Goal: Transaction & Acquisition: Book appointment/travel/reservation

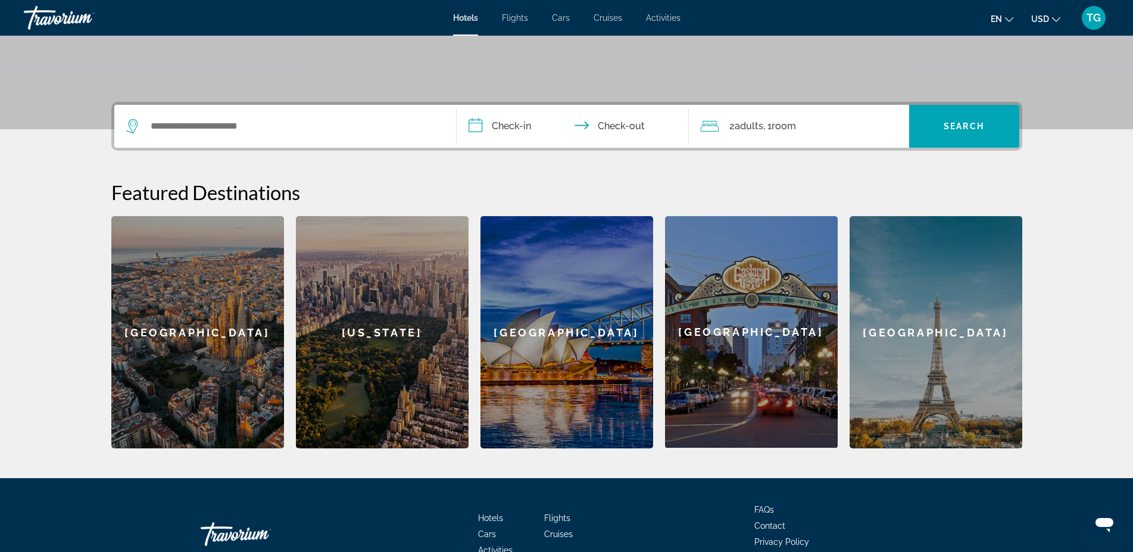
scroll to position [243, 0]
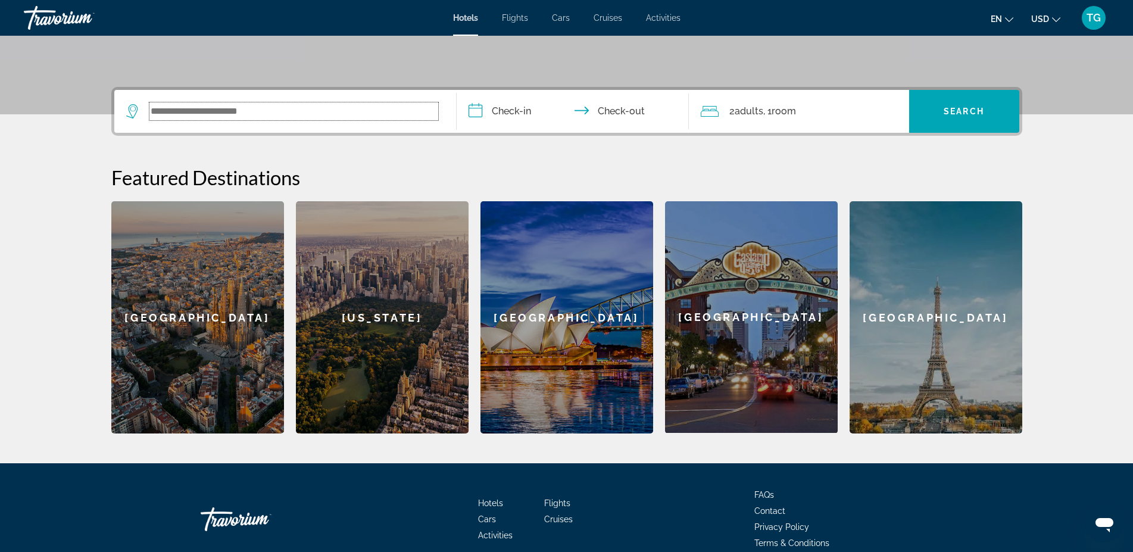
click at [437, 108] on input "Search widget" at bounding box center [294, 111] width 289 height 18
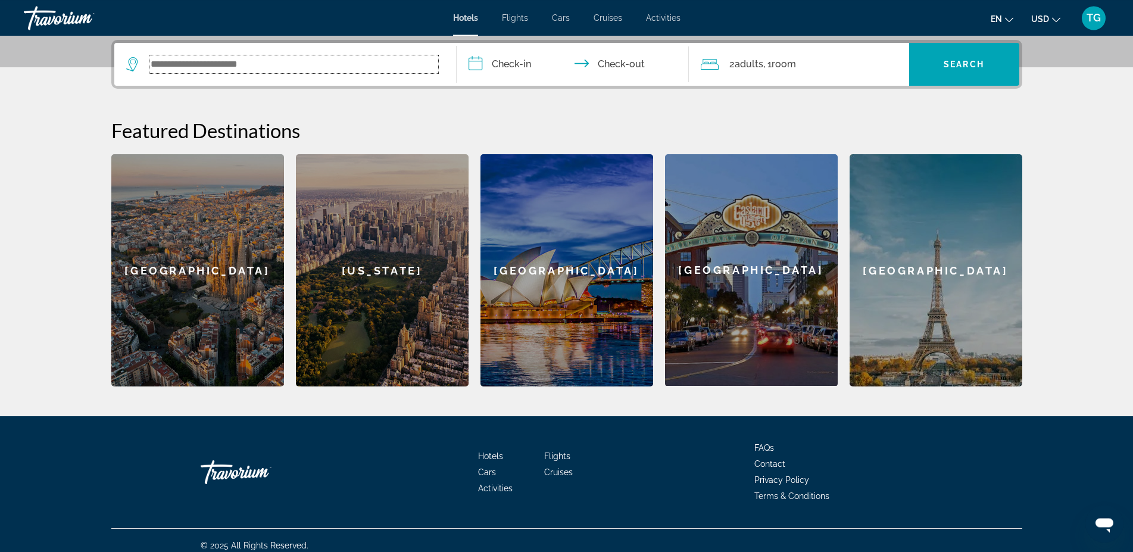
scroll to position [291, 0]
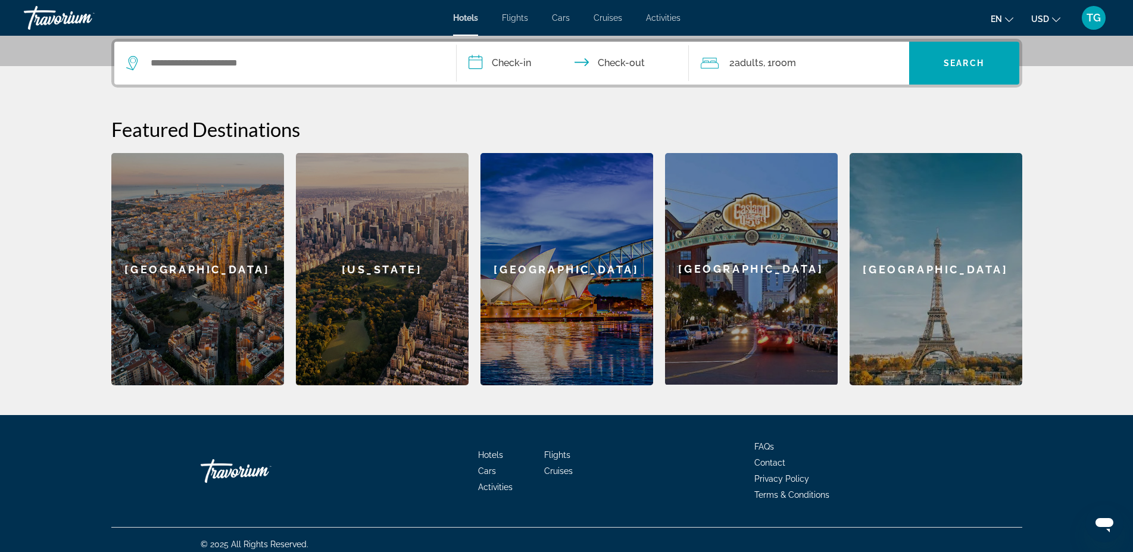
click at [1010, 14] on mat-icon "Change language" at bounding box center [1009, 18] width 8 height 8
click at [983, 122] on button "русский" at bounding box center [978, 124] width 53 height 15
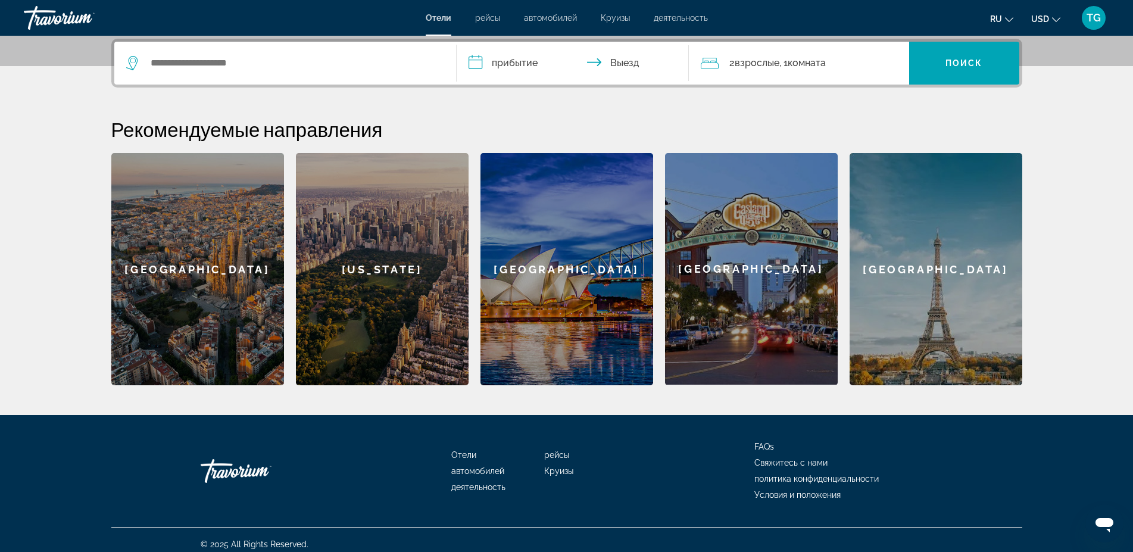
click at [508, 66] on input "**********" at bounding box center [575, 65] width 237 height 46
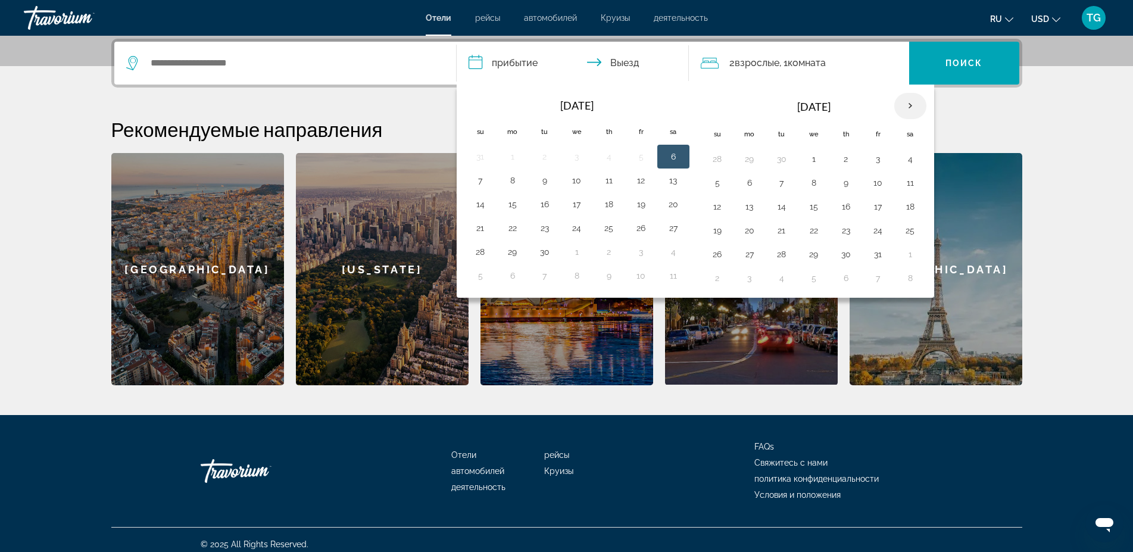
click at [906, 106] on th "Next month" at bounding box center [911, 106] width 32 height 26
click at [649, 163] on button "3" at bounding box center [641, 159] width 19 height 17
drag, startPoint x: 649, startPoint y: 163, endPoint x: 503, endPoint y: 182, distance: 146.7
click at [503, 182] on tbody "28 29 30 1 2 3 4 5 6 7 8 9 10 11 12 13 14 15 16 17 18 19 20 21 22 23 24 25 26 2…" at bounding box center [577, 218] width 225 height 143
click at [487, 180] on button "5" at bounding box center [480, 183] width 19 height 17
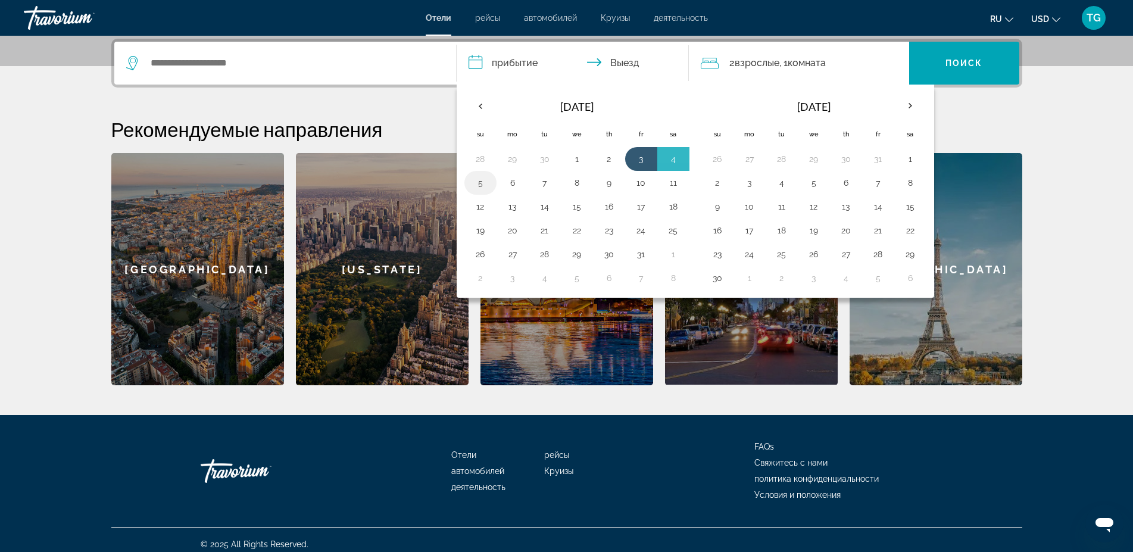
type input "**********"
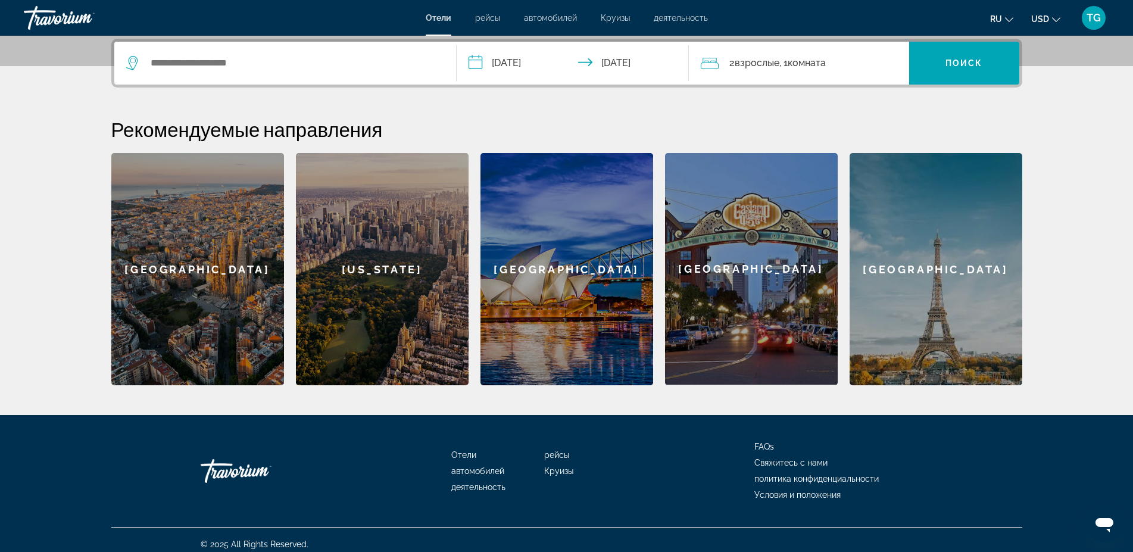
click at [412, 72] on div "Search widget" at bounding box center [285, 63] width 318 height 43
click at [329, 67] on input "Search widget" at bounding box center [294, 63] width 289 height 18
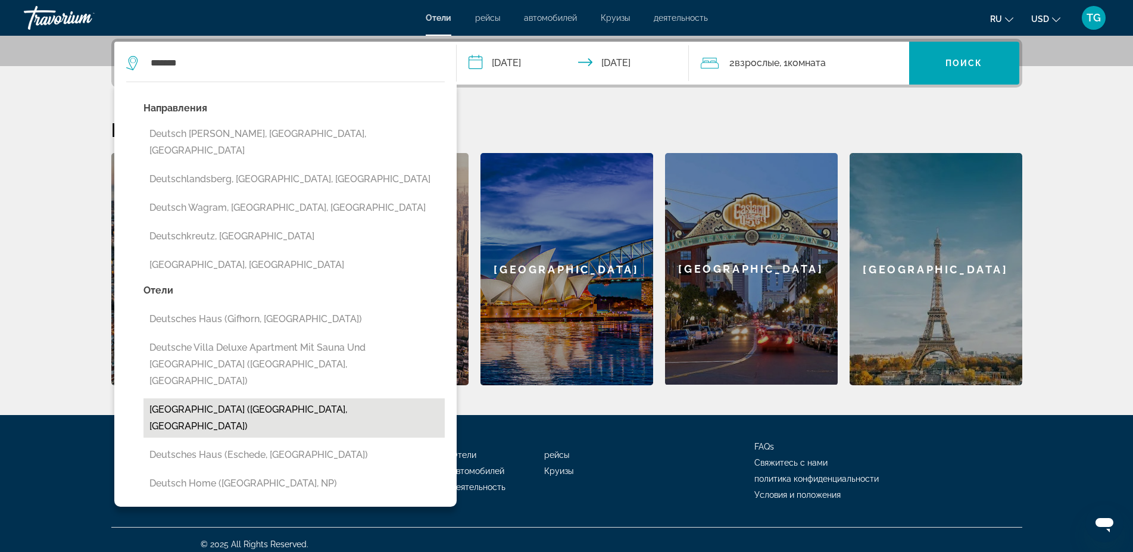
click at [293, 398] on button "[GEOGRAPHIC_DATA] ([GEOGRAPHIC_DATA], [GEOGRAPHIC_DATA])" at bounding box center [294, 417] width 301 height 39
type input "**********"
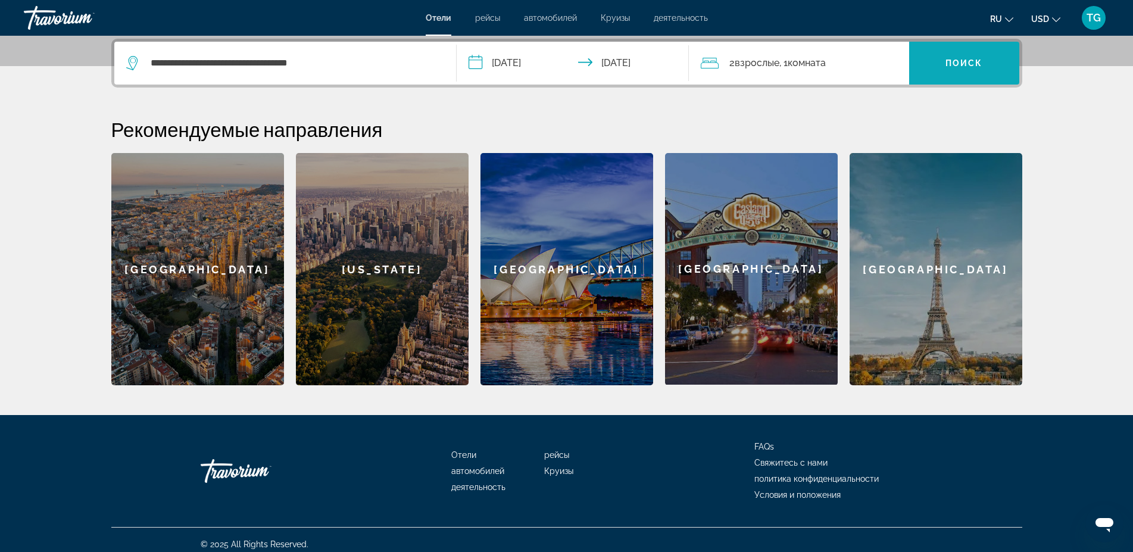
click at [974, 67] on span "Поиск" at bounding box center [965, 63] width 38 height 10
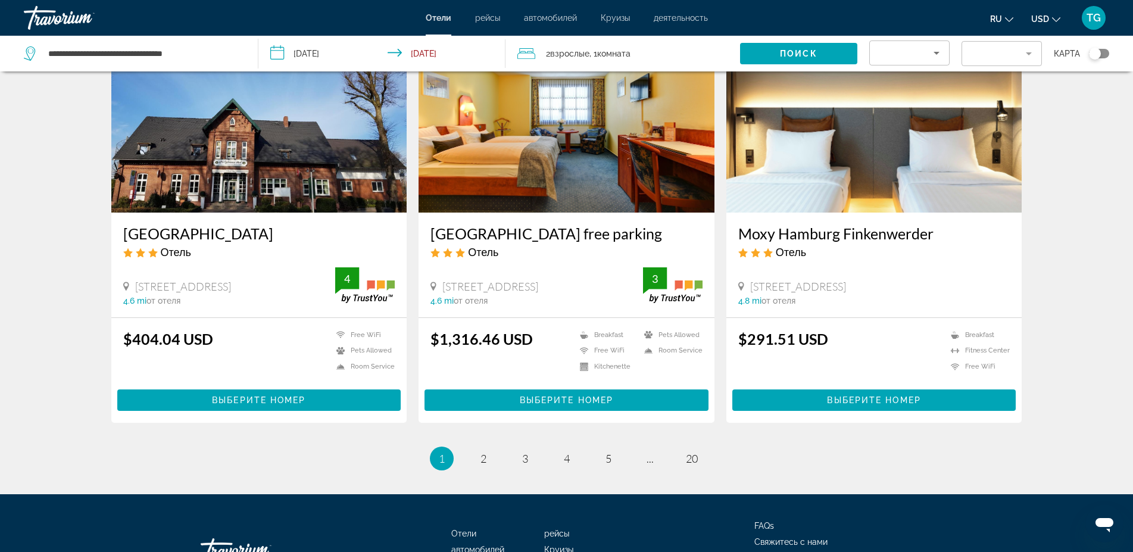
scroll to position [1452, 0]
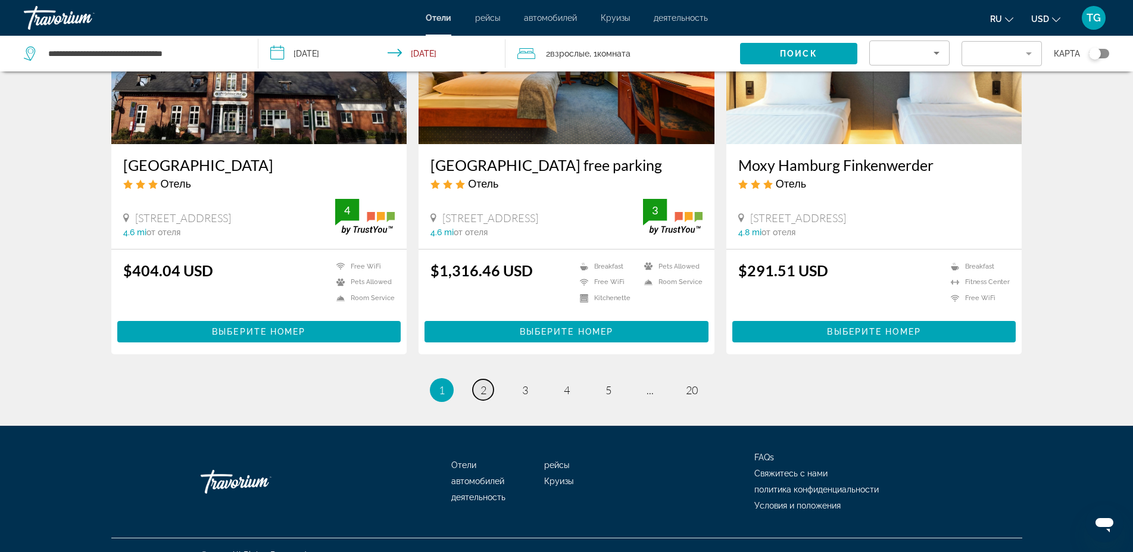
click at [488, 379] on link "page 2" at bounding box center [483, 389] width 21 height 21
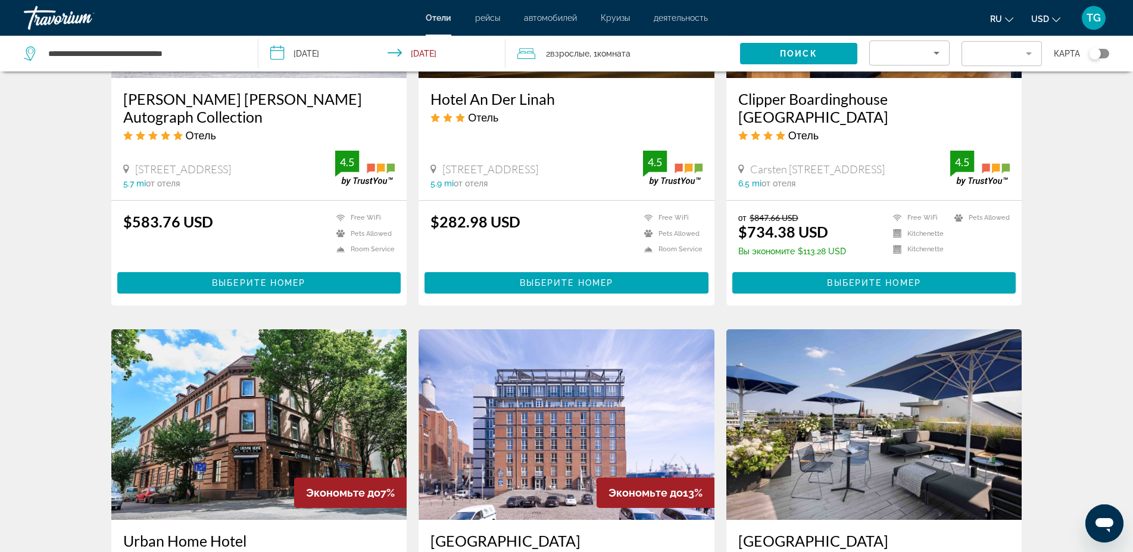
scroll to position [1276, 0]
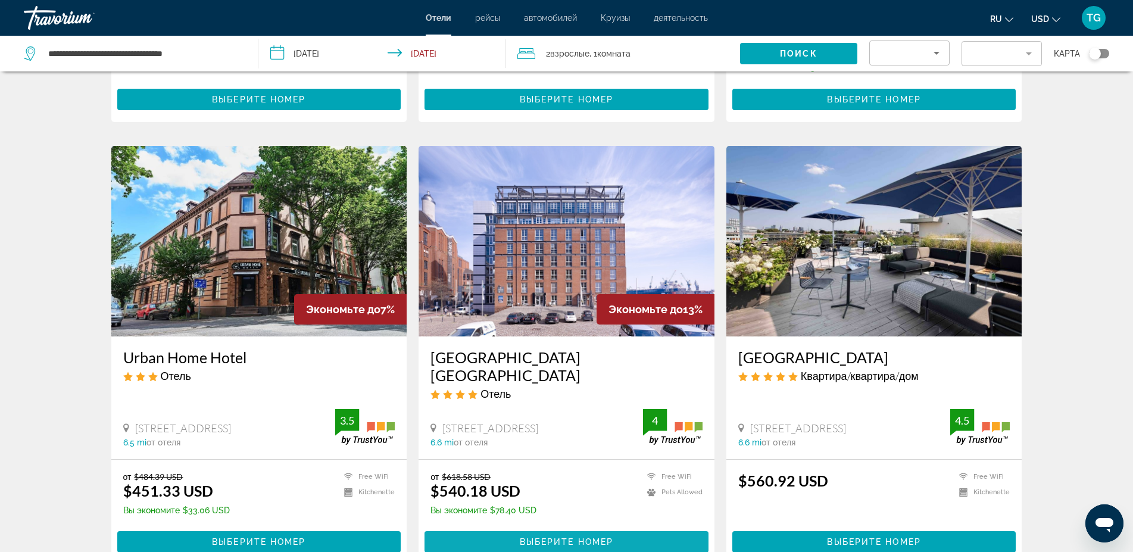
click at [575, 537] on span "Выберите номер" at bounding box center [567, 542] width 94 height 10
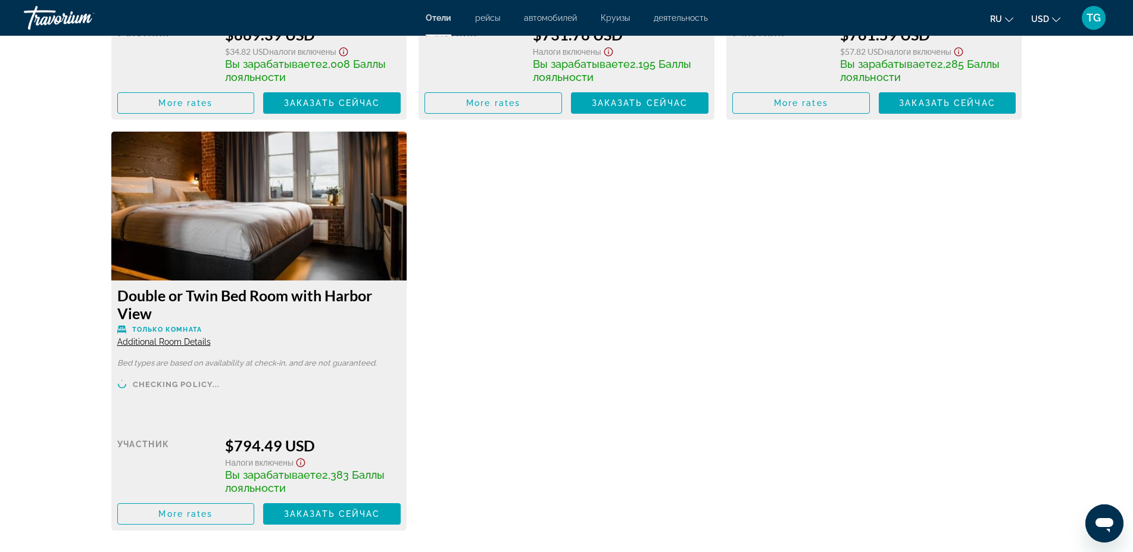
scroll to position [3100, 0]
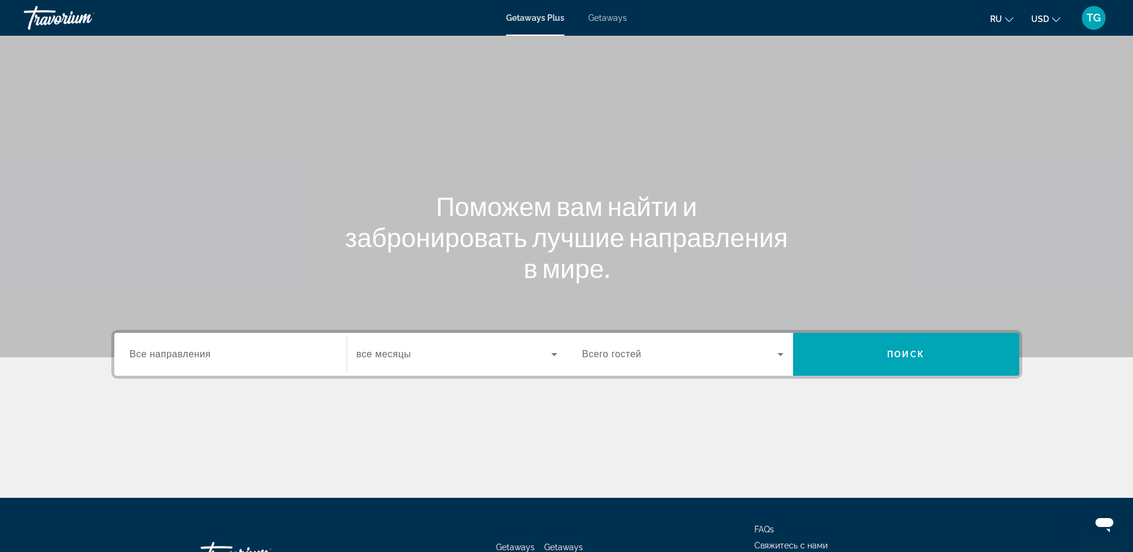
click at [551, 357] on icon "Search widget" at bounding box center [554, 354] width 14 height 14
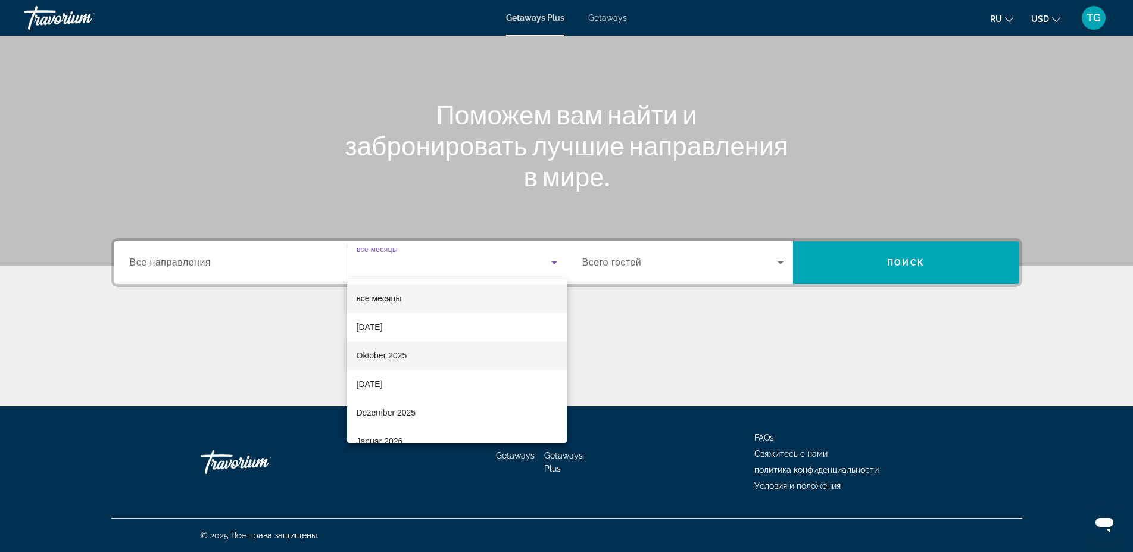
scroll to position [79, 0]
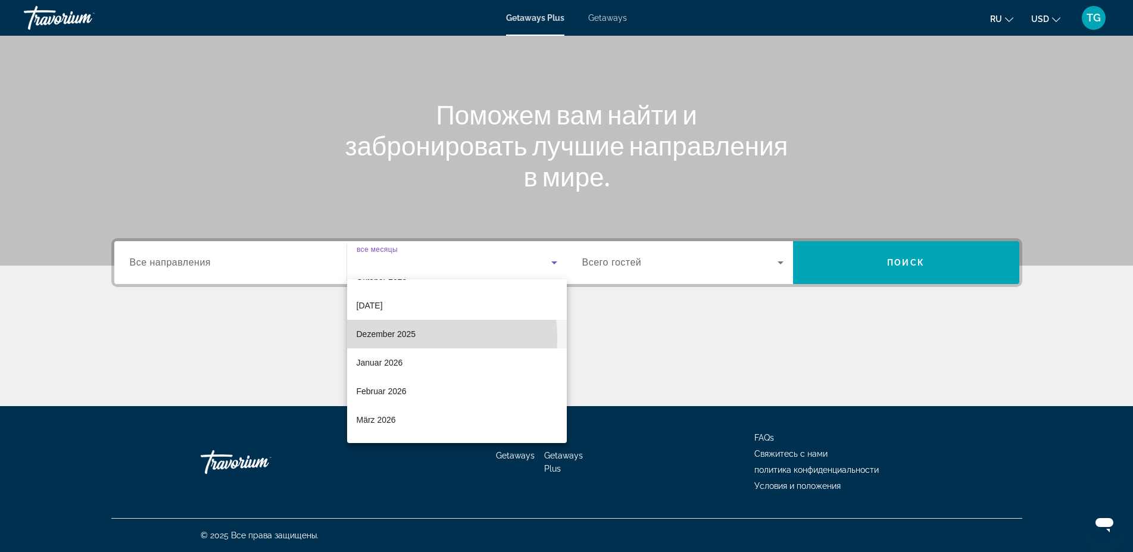
click at [401, 338] on span "Dezember 2025" at bounding box center [387, 334] width 60 height 14
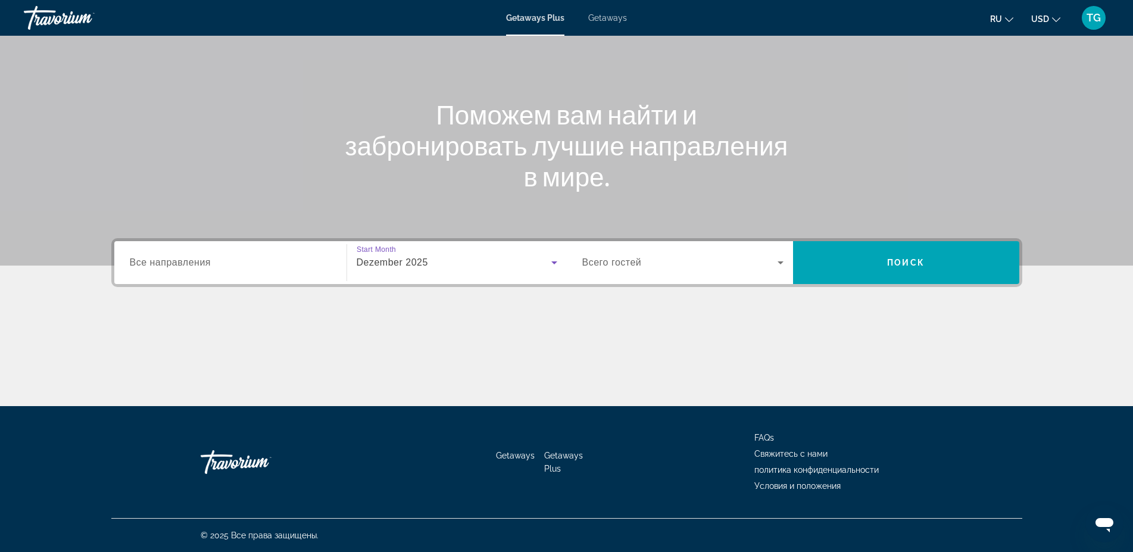
click at [780, 264] on icon "Search widget" at bounding box center [781, 262] width 6 height 3
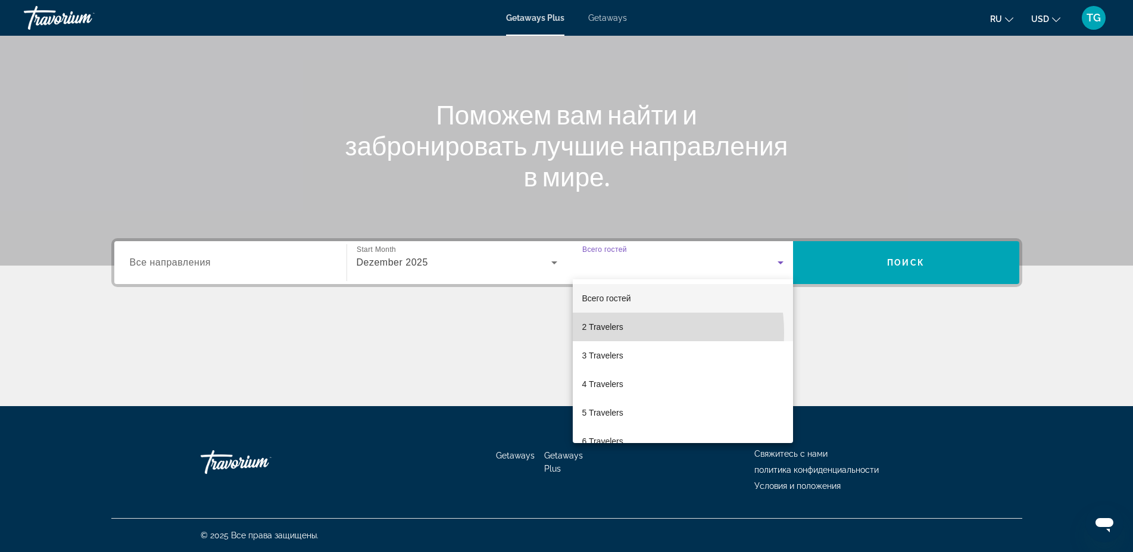
drag, startPoint x: 614, startPoint y: 333, endPoint x: 664, endPoint y: 326, distance: 50.5
click at [614, 341] on mat-option "2 Travelers" at bounding box center [683, 327] width 220 height 29
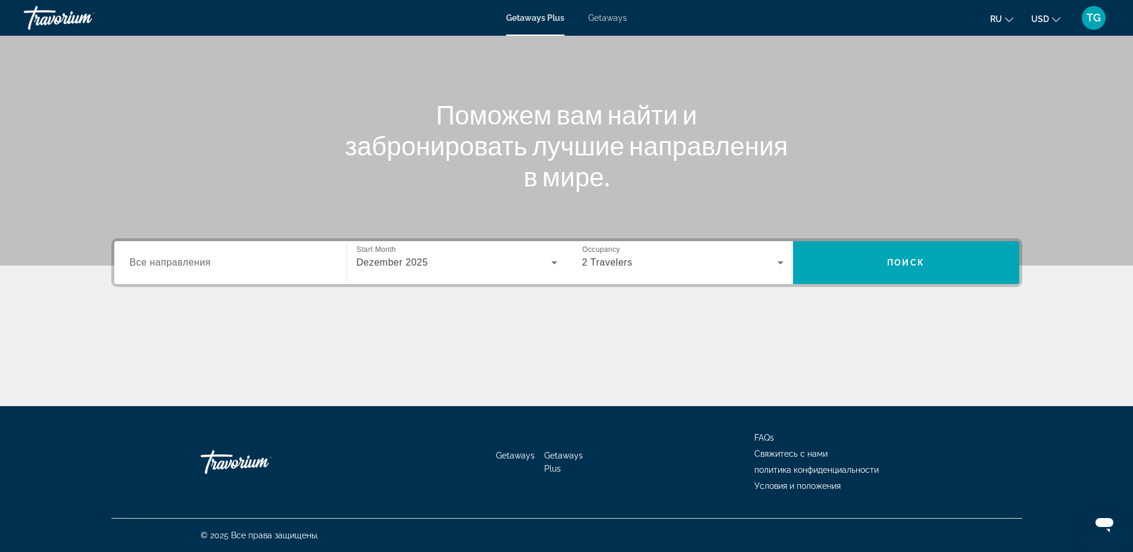
drag, startPoint x: 979, startPoint y: 229, endPoint x: 979, endPoint y: 235, distance: 6.0
click at [979, 234] on div "Main content" at bounding box center [566, 86] width 1133 height 357
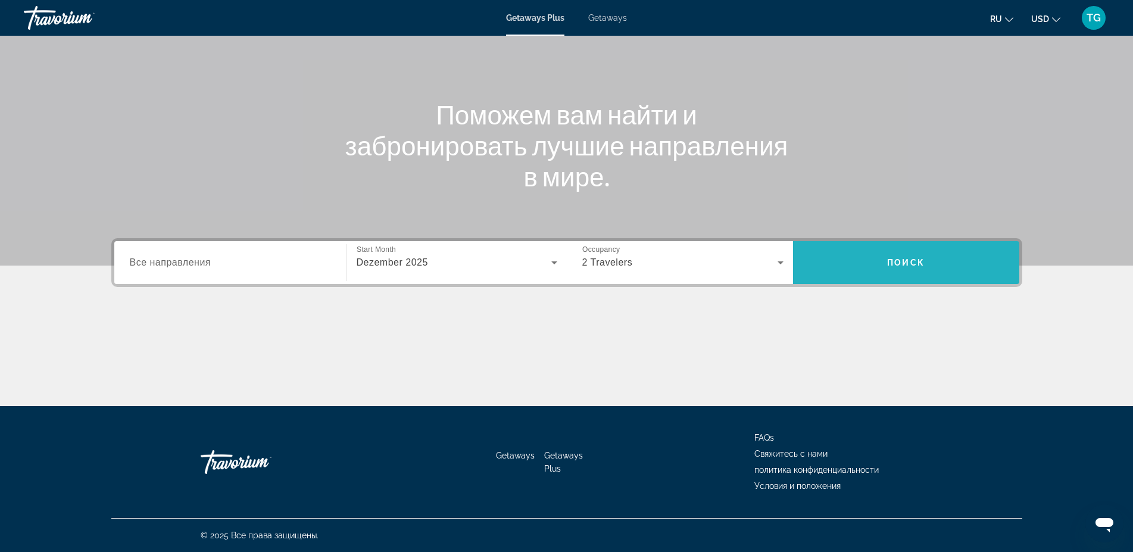
click at [942, 267] on span "Search widget" at bounding box center [906, 262] width 226 height 29
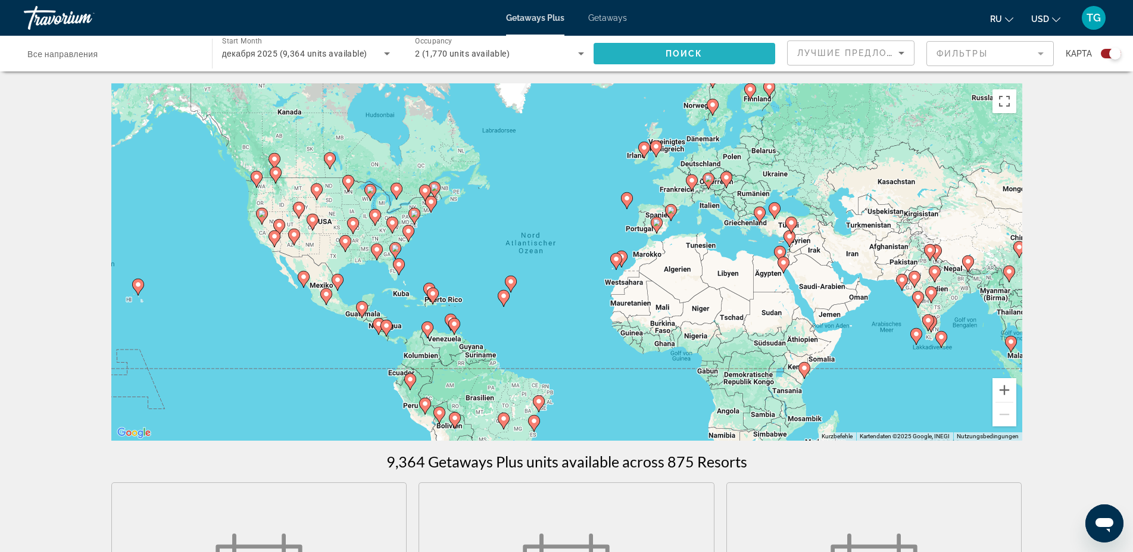
click at [740, 51] on span "Search widget" at bounding box center [685, 53] width 182 height 29
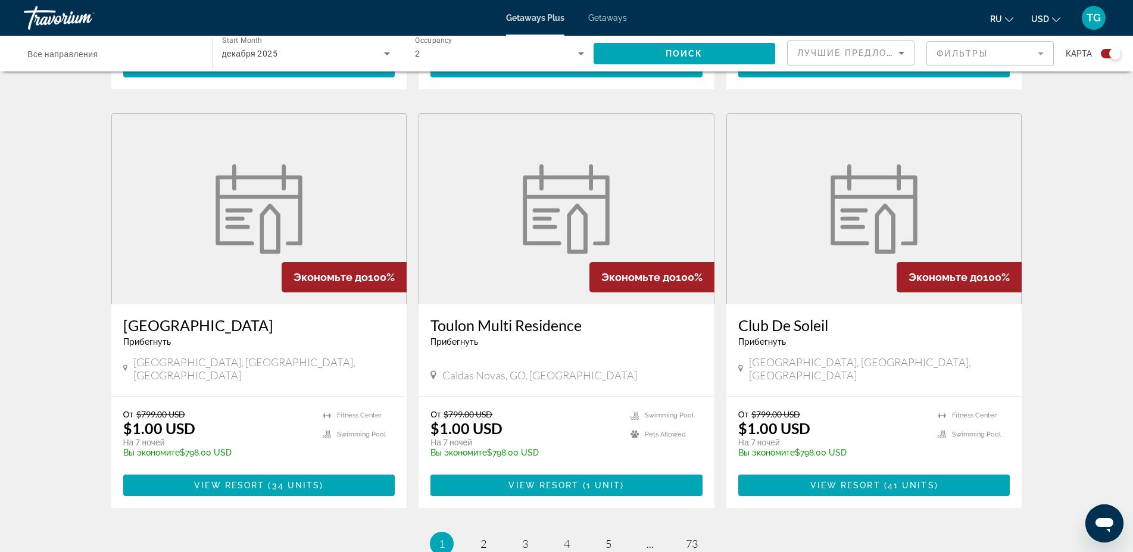
scroll to position [1746, 0]
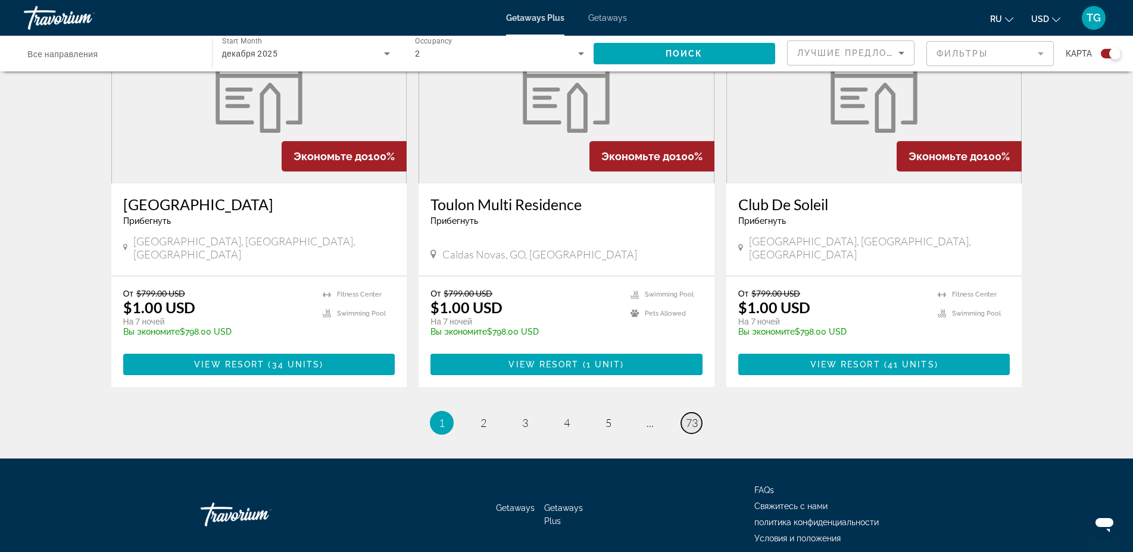
click at [701, 413] on link "page 73" at bounding box center [691, 423] width 21 height 21
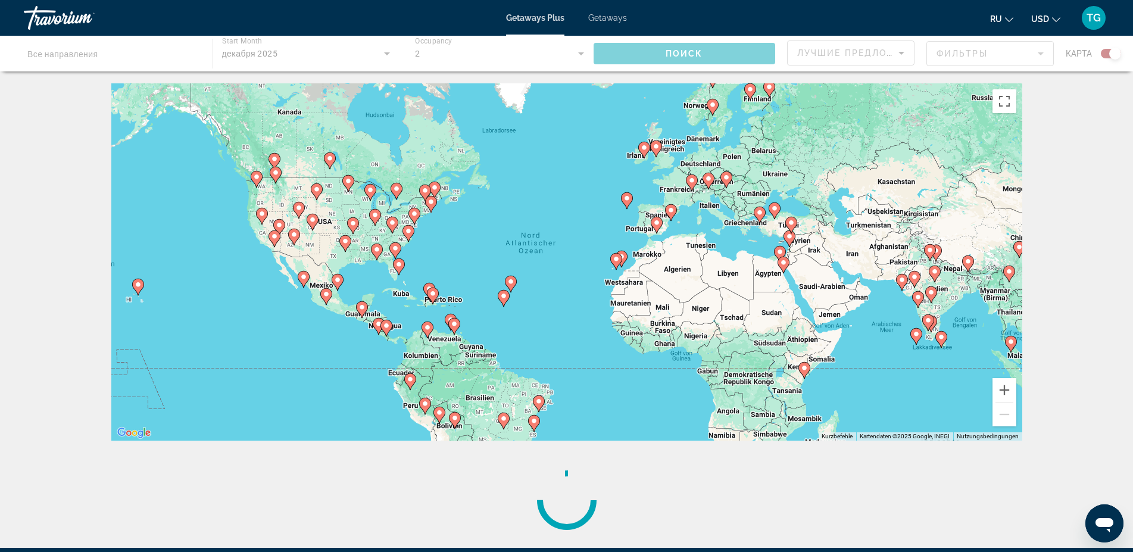
click at [899, 51] on div "Main content" at bounding box center [566, 54] width 1133 height 36
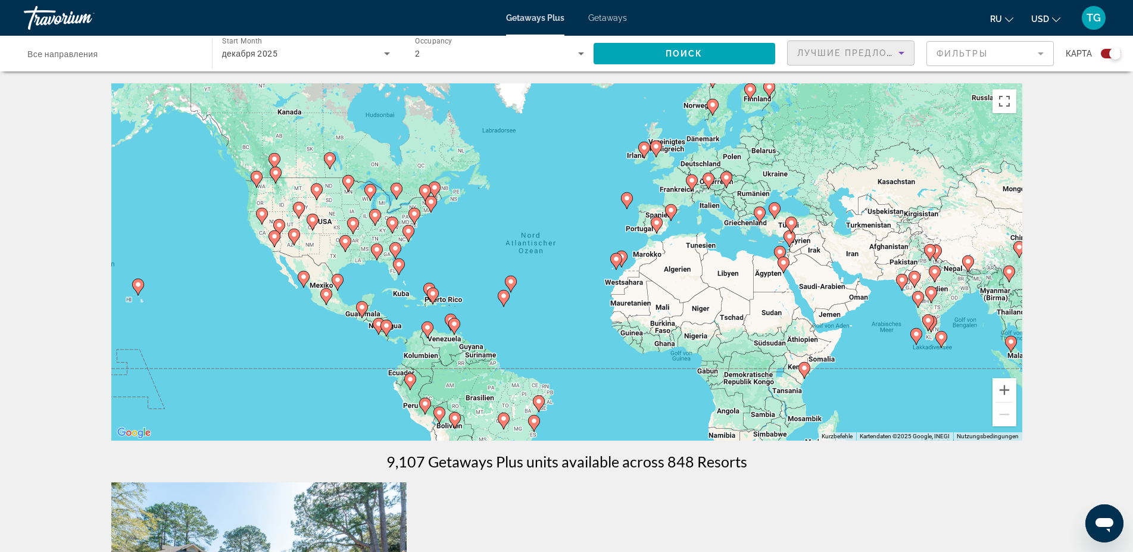
click at [901, 51] on icon "Sort by" at bounding box center [902, 53] width 14 height 14
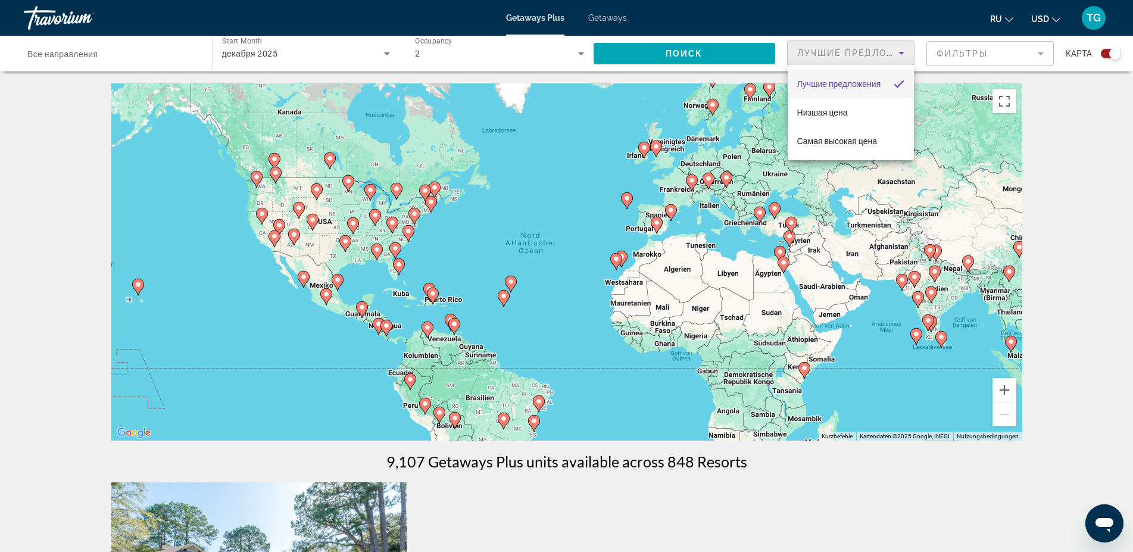
click at [1042, 53] on div at bounding box center [566, 276] width 1133 height 552
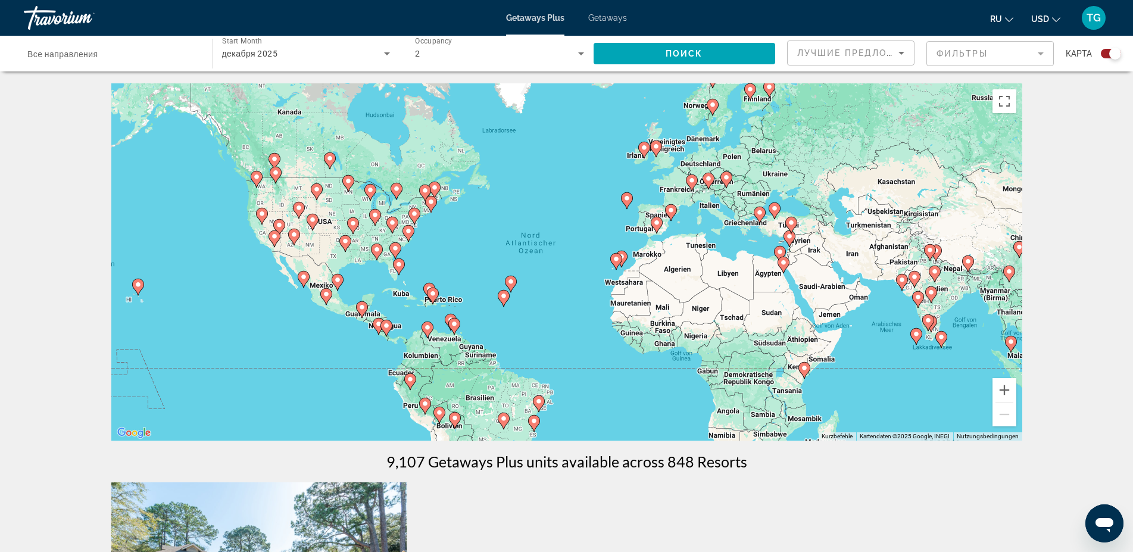
click at [1042, 53] on mat-form-field "Фильтры" at bounding box center [990, 53] width 127 height 25
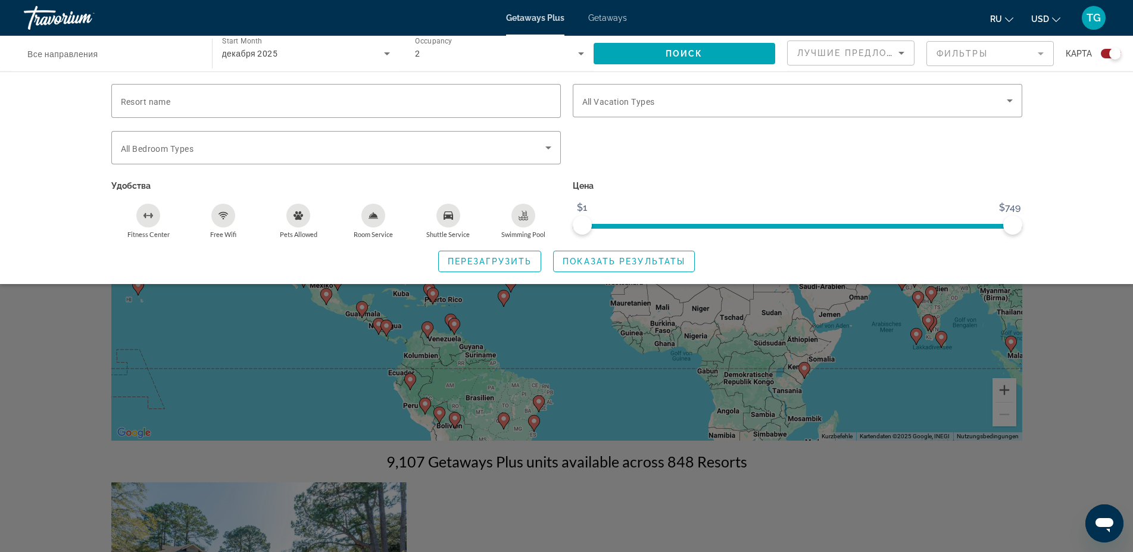
click at [1041, 57] on mat-form-field "Фильтры" at bounding box center [990, 53] width 127 height 25
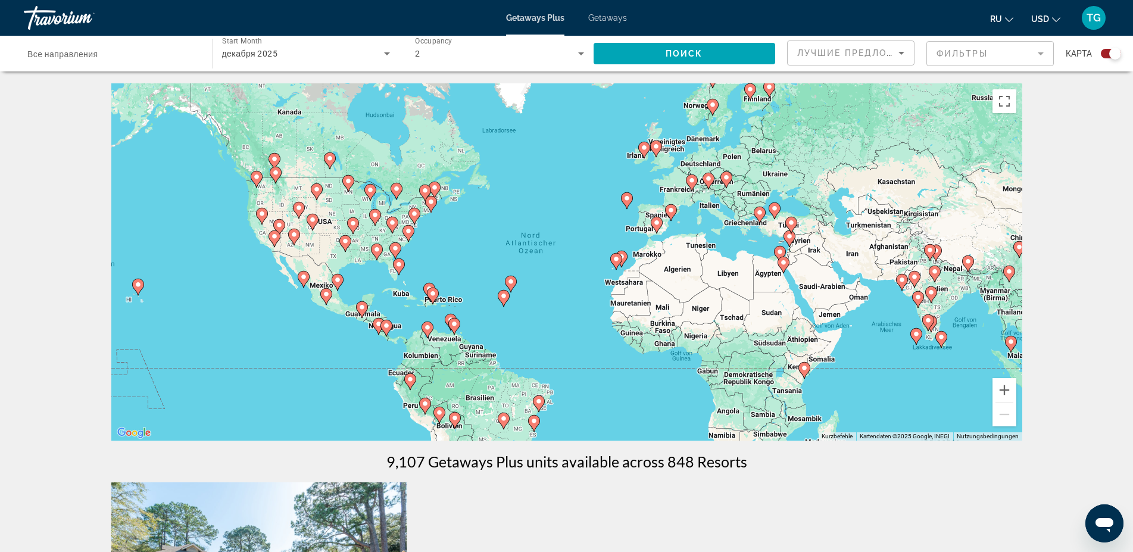
click at [130, 52] on input "Destination Все направления" at bounding box center [111, 54] width 169 height 14
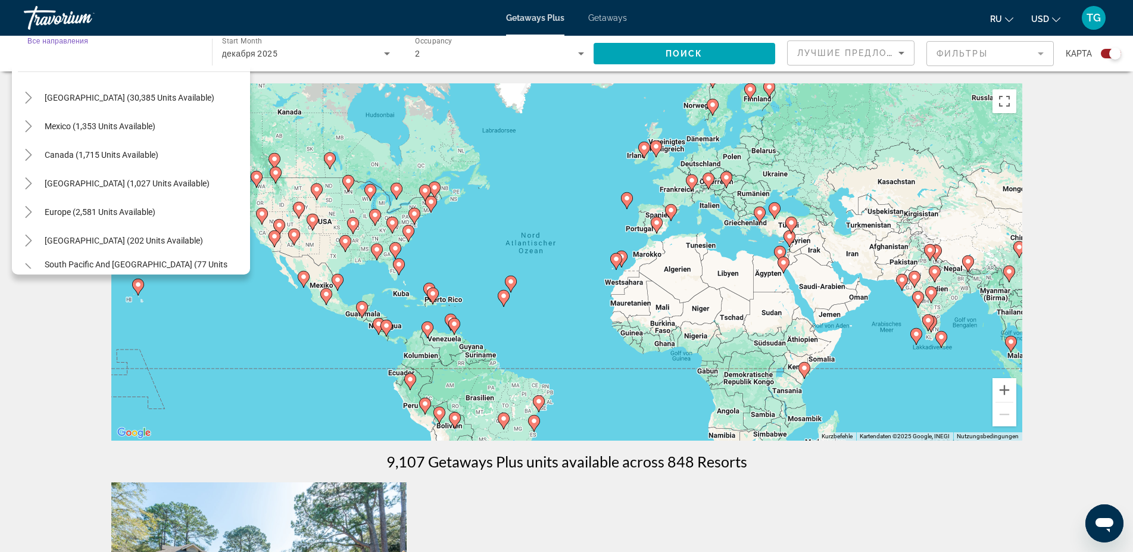
scroll to position [57, 0]
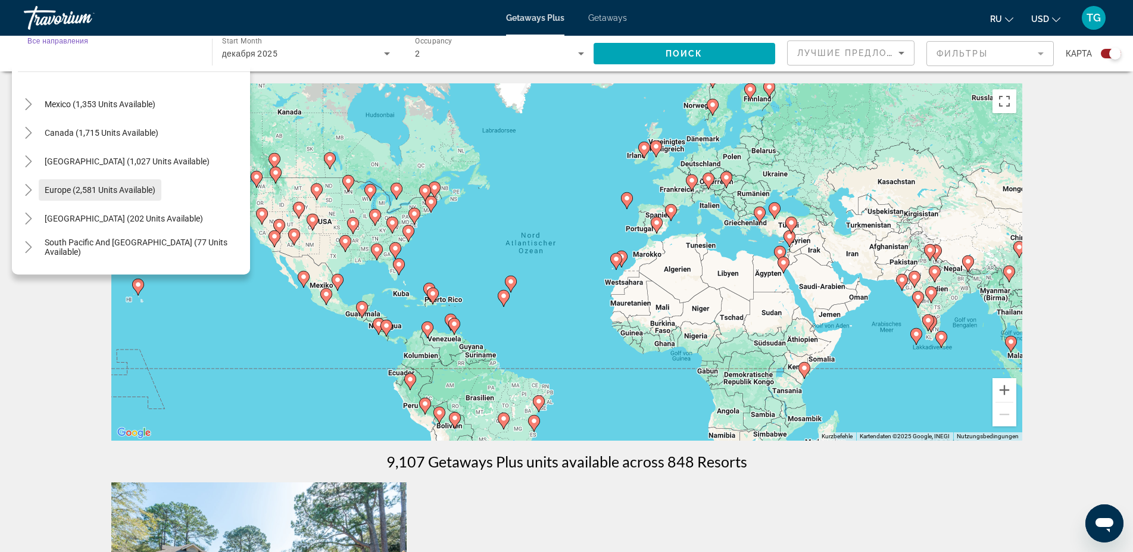
click at [107, 186] on span "Europe (2,581 units available)" at bounding box center [100, 190] width 111 height 10
type input "**********"
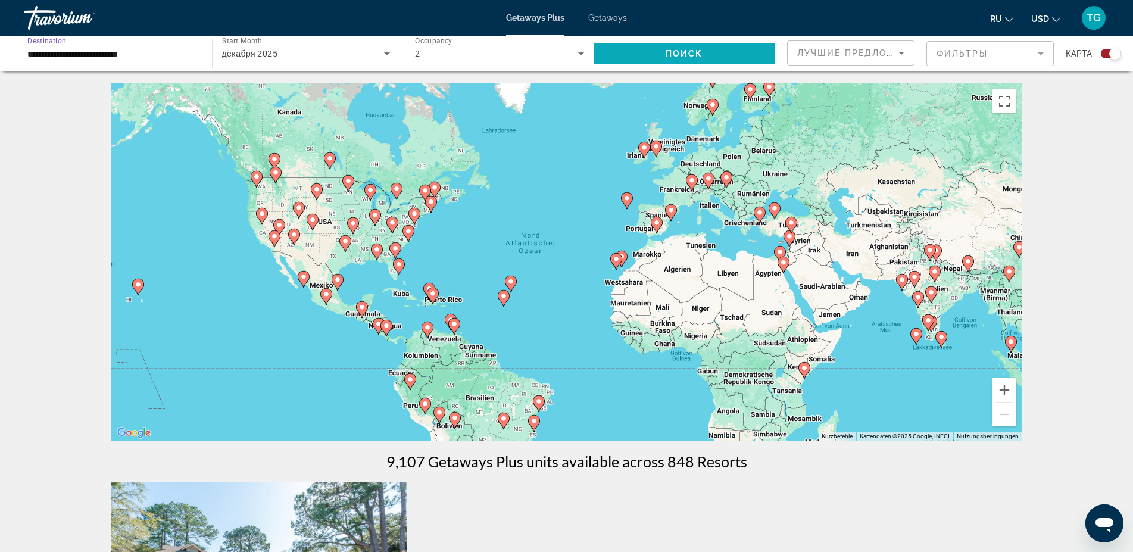
click at [715, 48] on span "Search widget" at bounding box center [685, 53] width 182 height 29
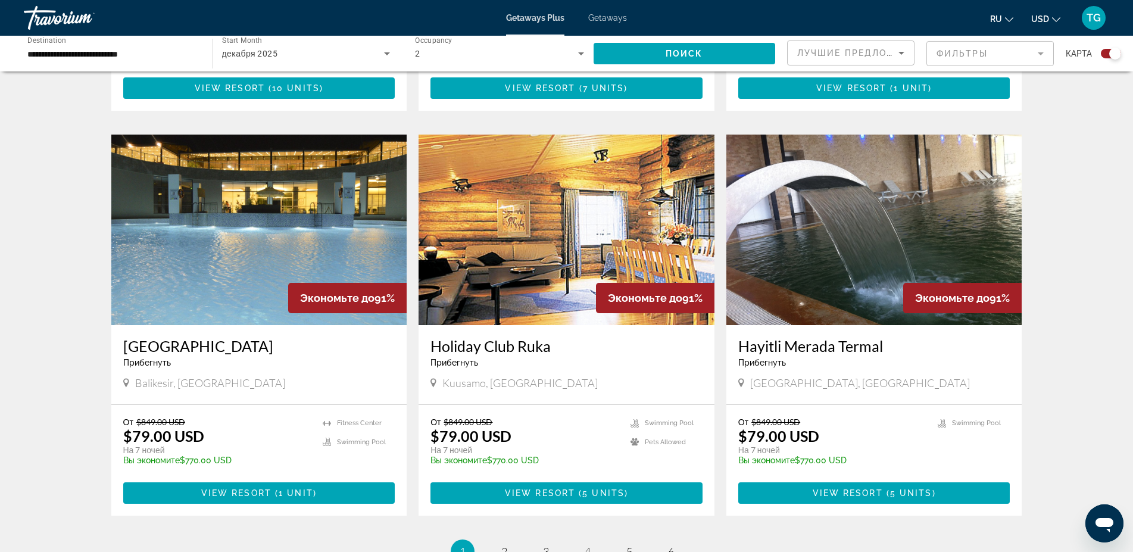
scroll to position [1640, 0]
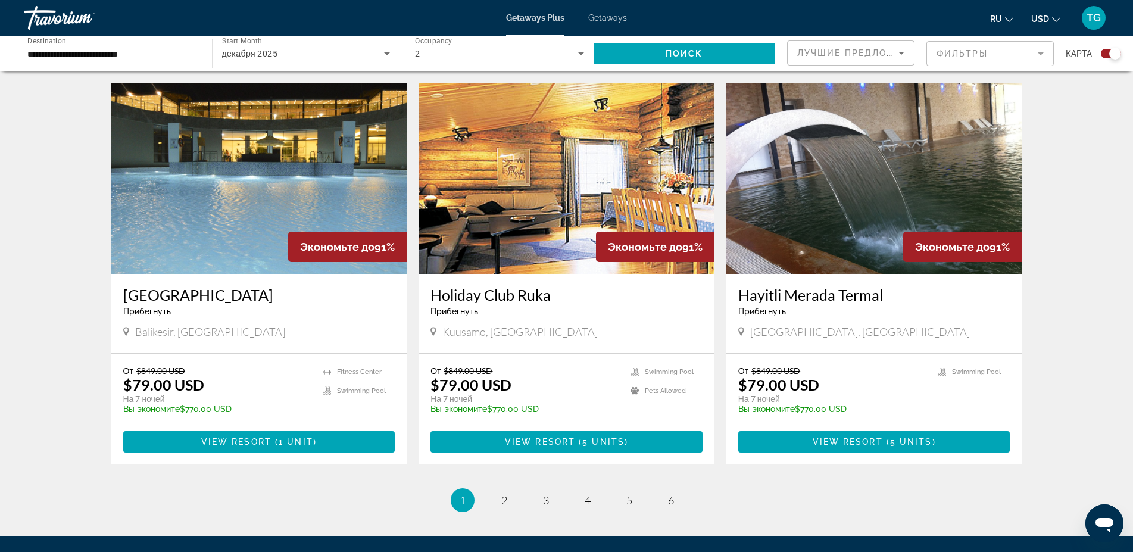
click at [838, 180] on img "Main content" at bounding box center [875, 178] width 296 height 191
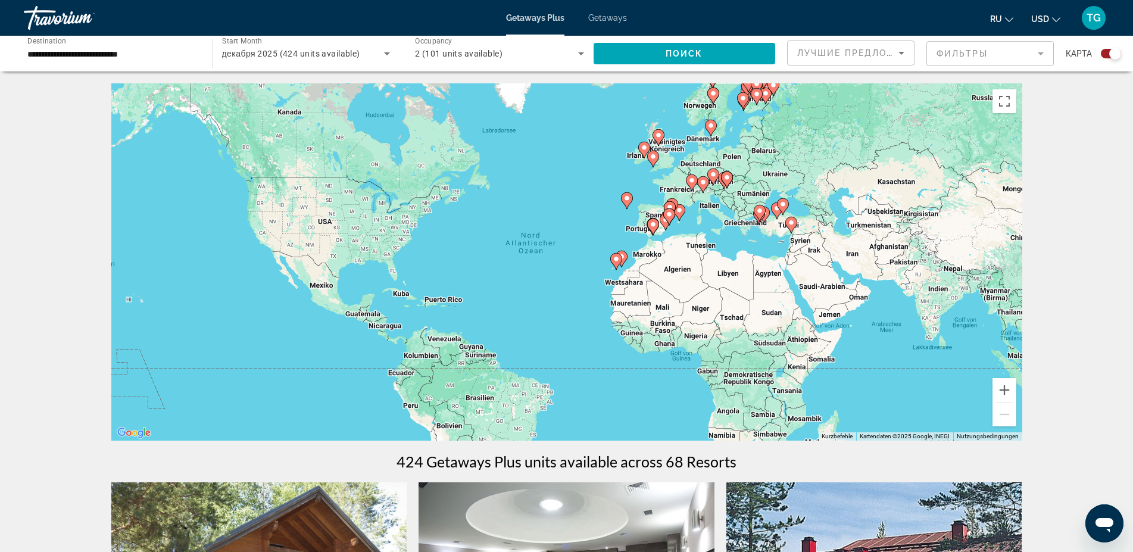
click at [393, 53] on icon "Search widget" at bounding box center [387, 53] width 14 height 14
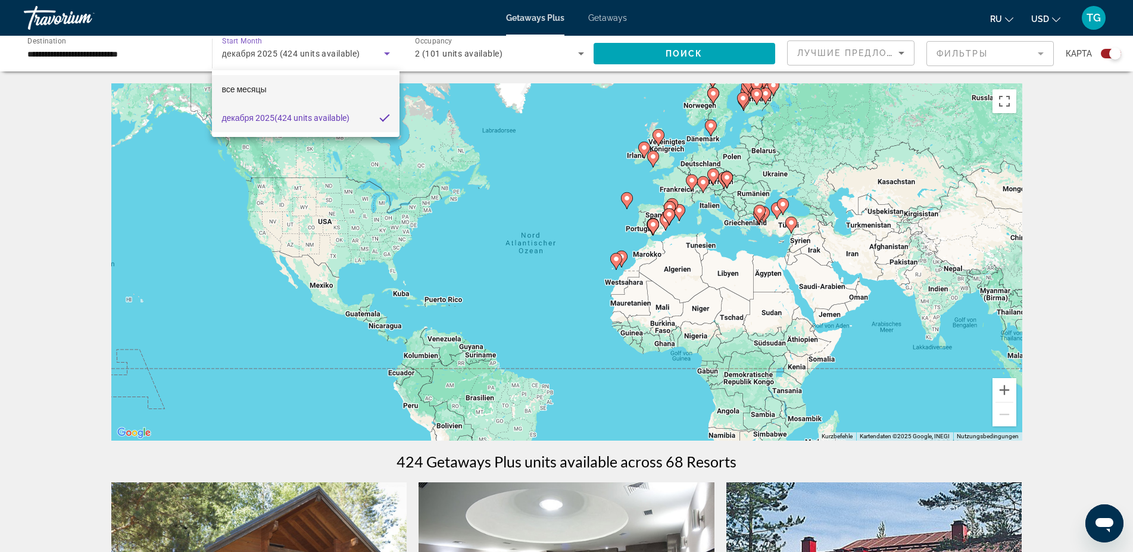
click at [271, 88] on mat-option "все месяцы" at bounding box center [305, 89] width 187 height 29
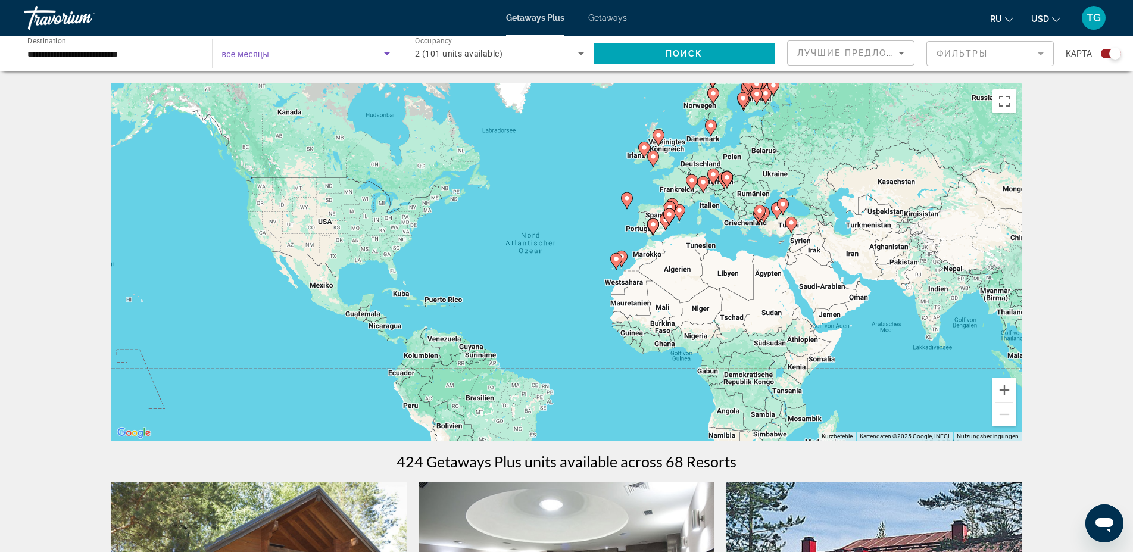
click at [281, 50] on span "Search widget" at bounding box center [303, 53] width 163 height 14
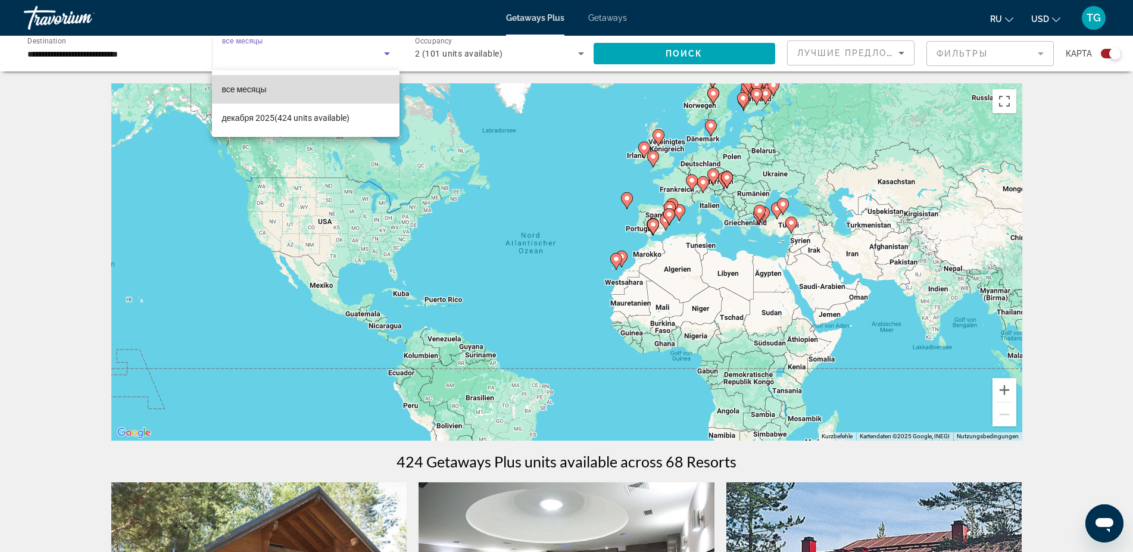
click at [236, 77] on mat-option "все месяцы" at bounding box center [305, 89] width 187 height 29
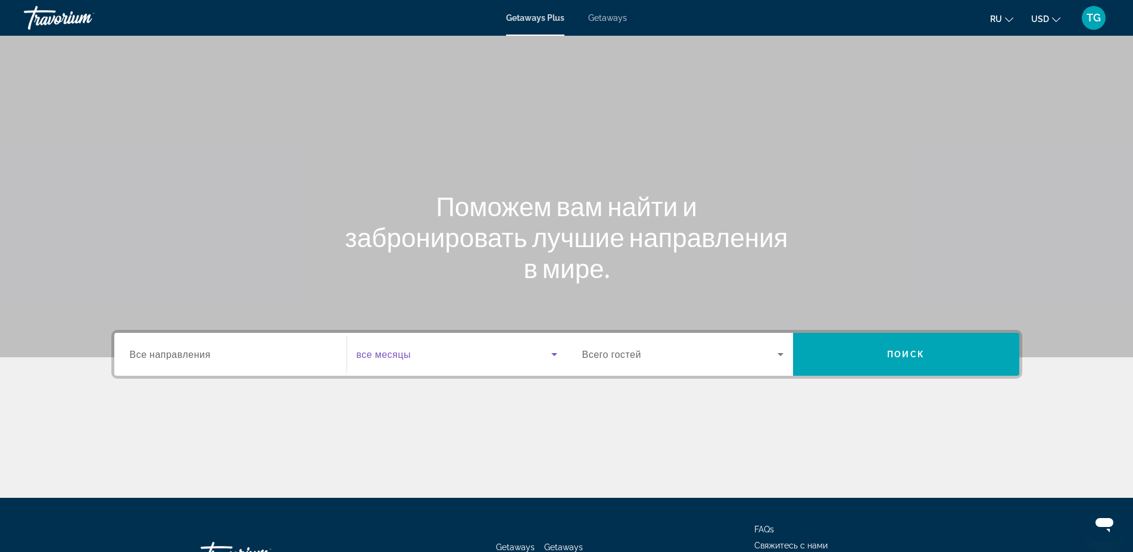
click at [556, 357] on icon "Search widget" at bounding box center [554, 354] width 14 height 14
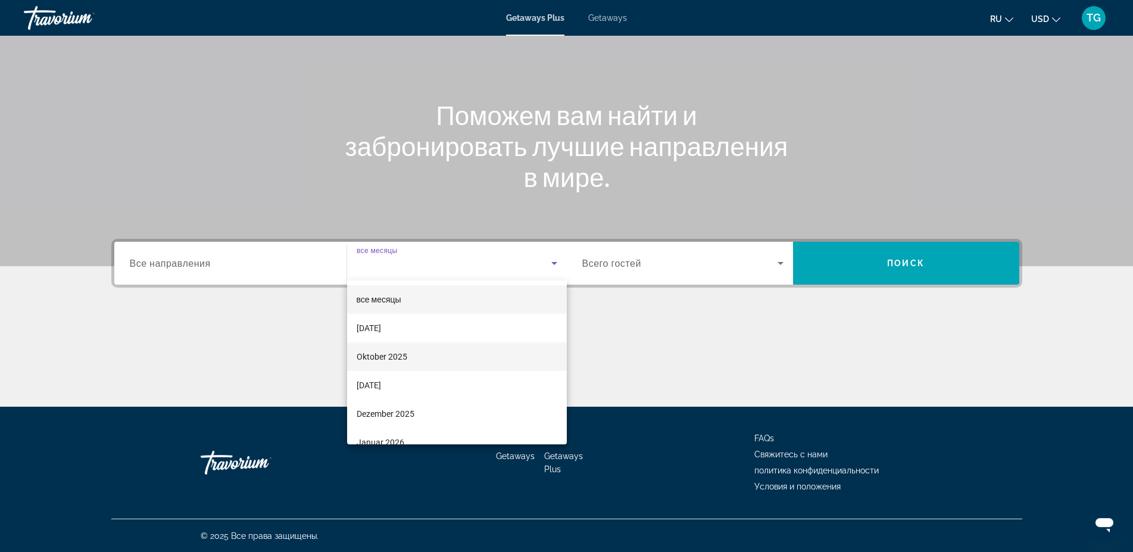
scroll to position [92, 0]
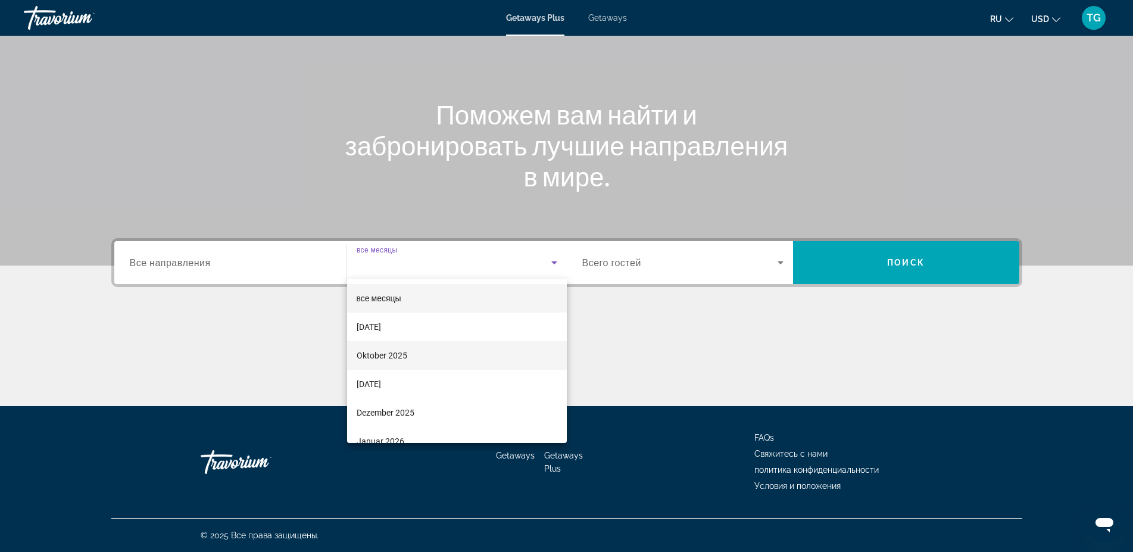
click at [423, 357] on mat-option "Oktober 2025" at bounding box center [457, 355] width 220 height 29
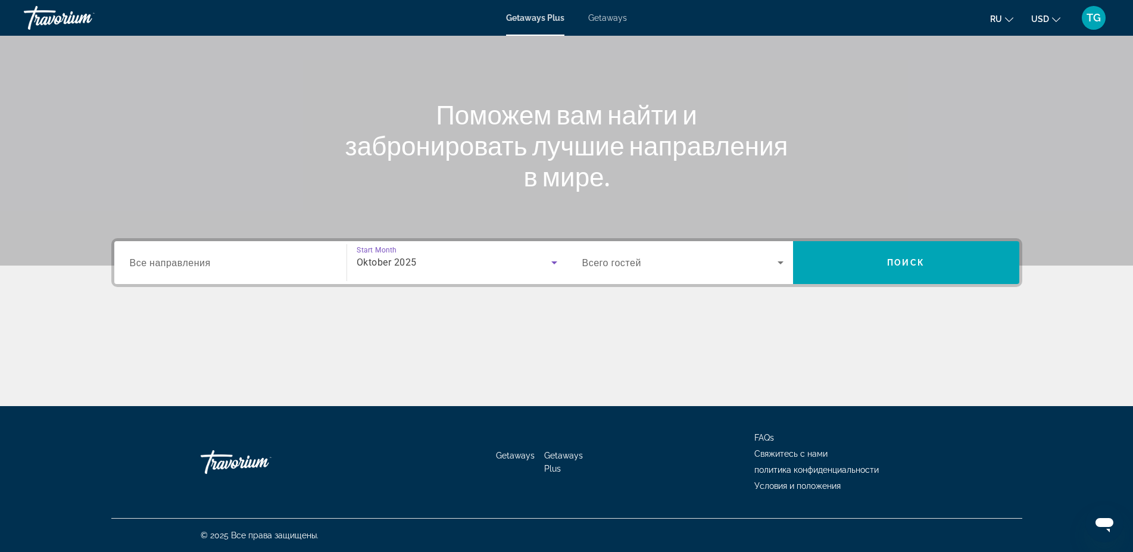
click at [337, 261] on div "Destination Все направления" at bounding box center [230, 263] width 220 height 34
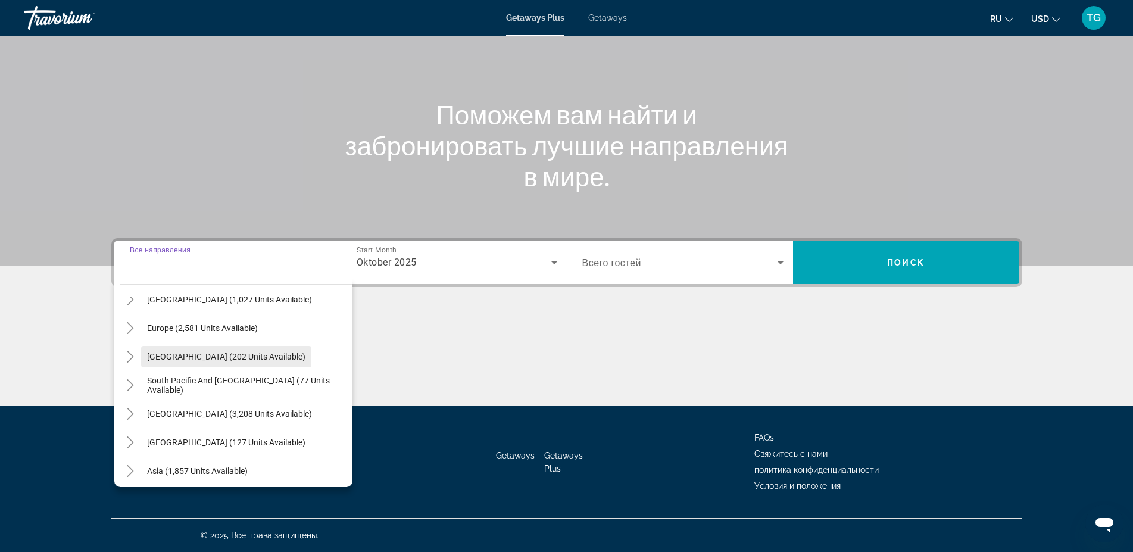
scroll to position [136, 0]
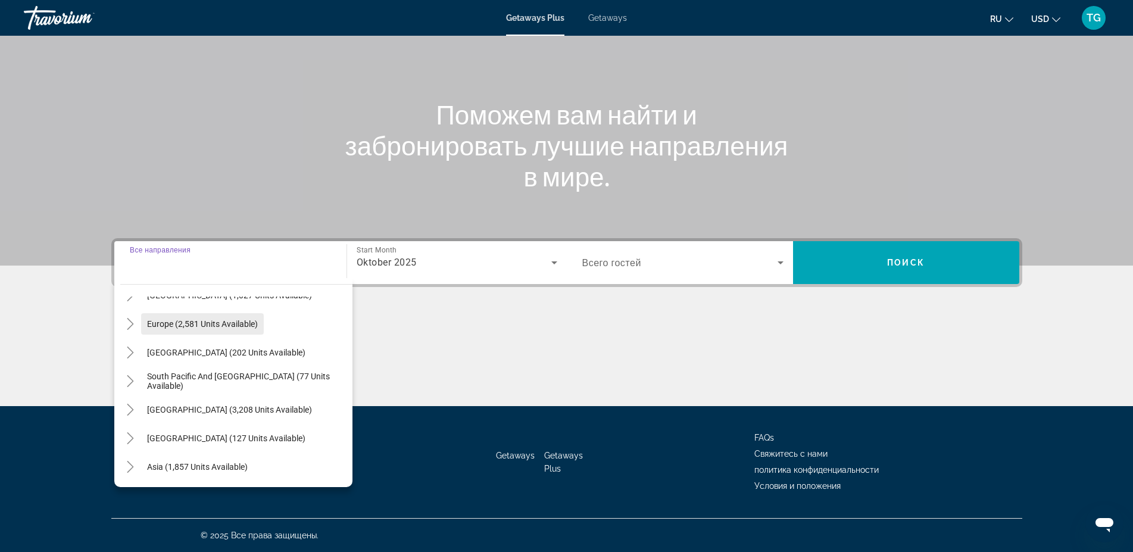
click at [233, 331] on span "Search widget" at bounding box center [202, 324] width 123 height 29
type input "**********"
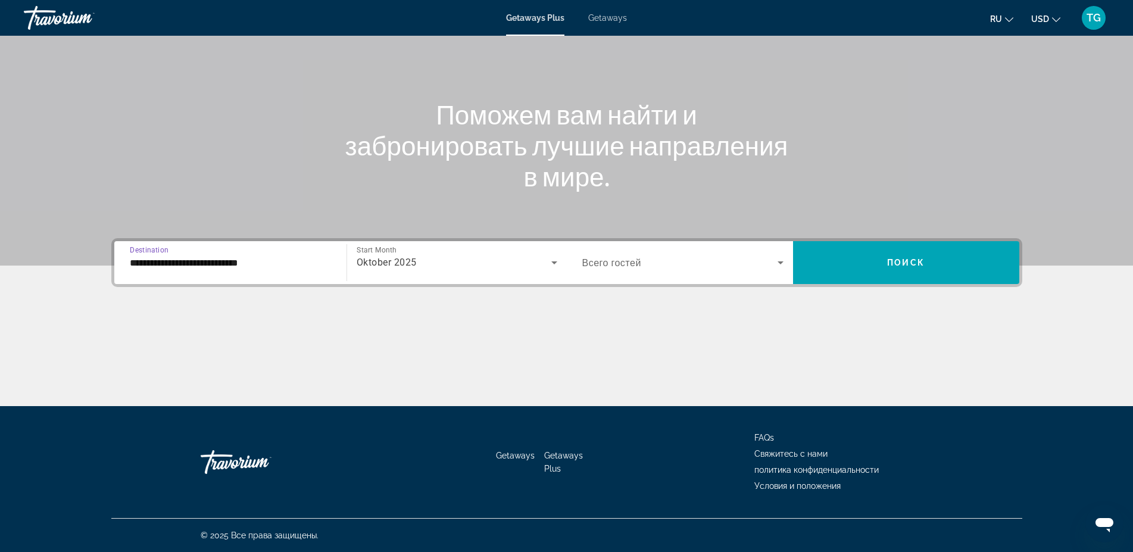
click at [781, 264] on icon "Search widget" at bounding box center [781, 263] width 14 height 14
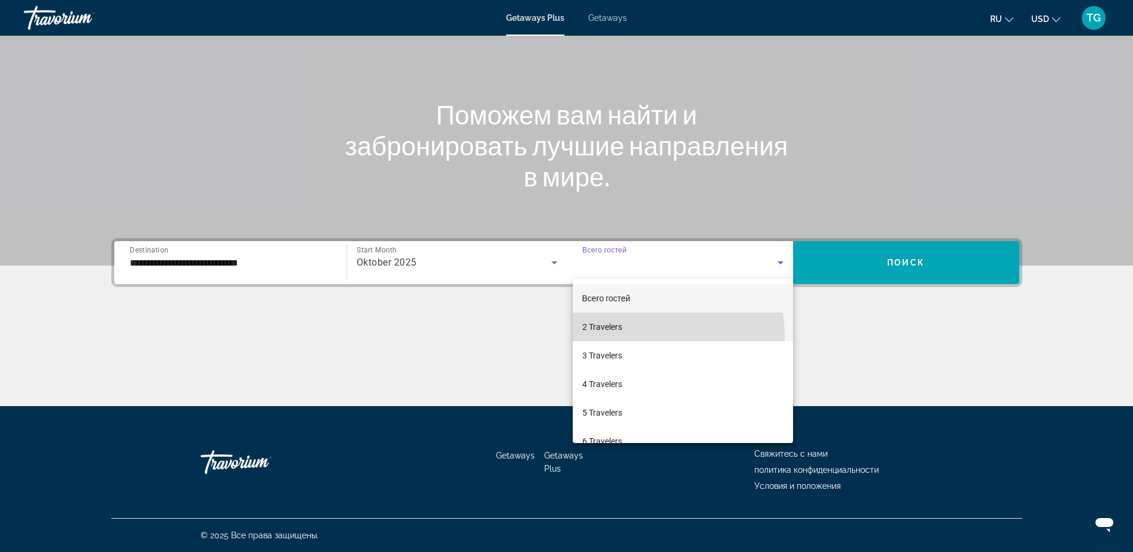
click at [631, 337] on mat-option "2 Travelers" at bounding box center [683, 327] width 220 height 29
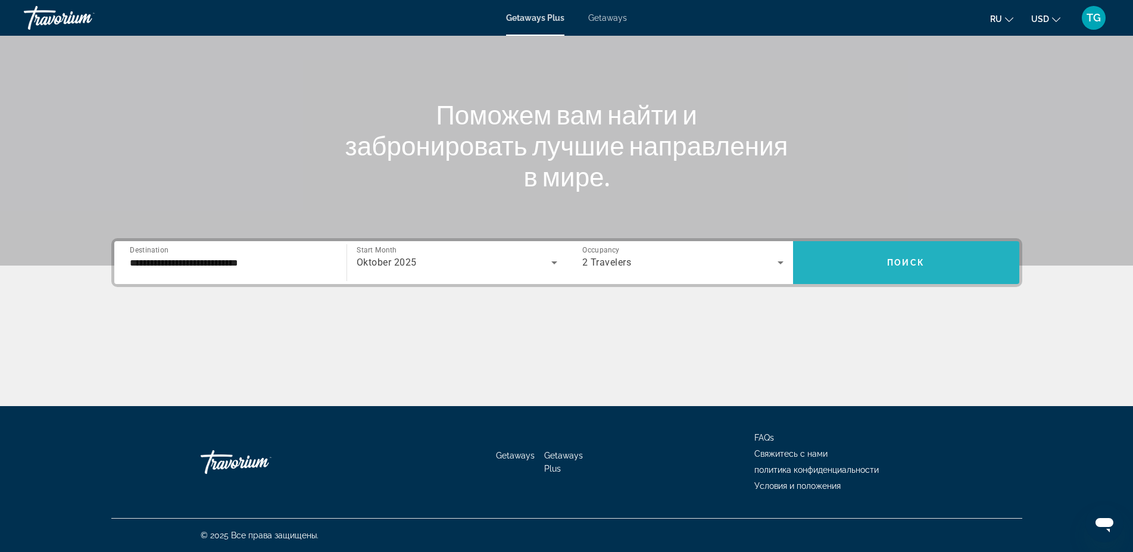
click at [922, 272] on span "Search widget" at bounding box center [906, 262] width 226 height 29
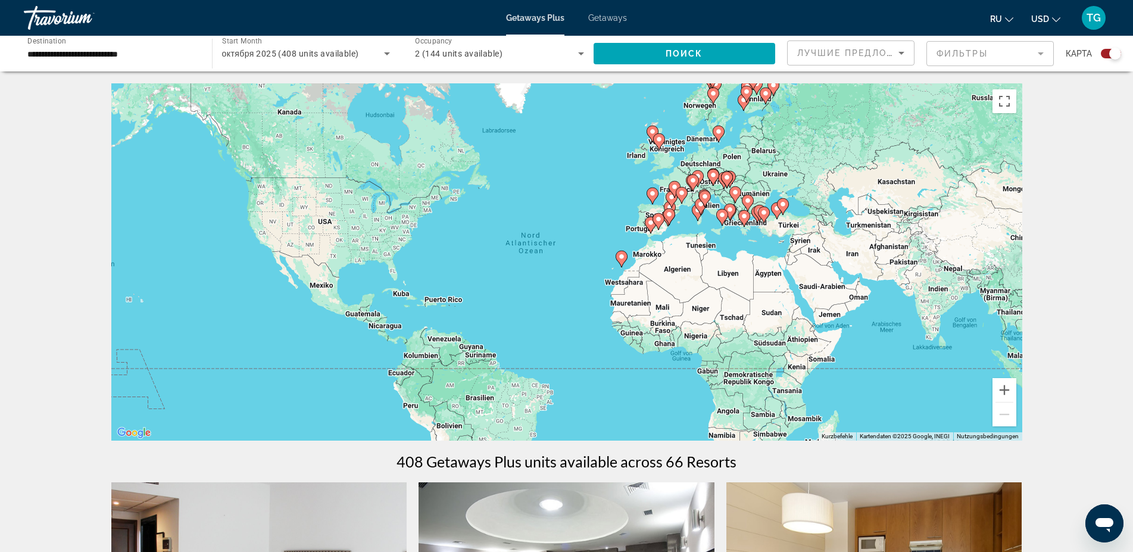
click at [386, 57] on icon "Search widget" at bounding box center [387, 53] width 14 height 14
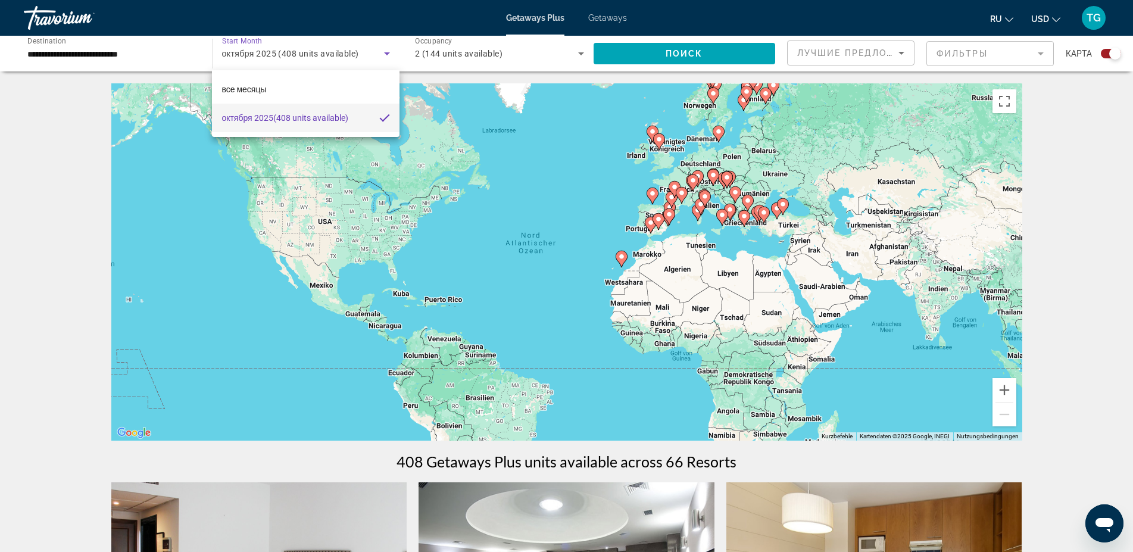
click at [386, 57] on div at bounding box center [566, 276] width 1133 height 552
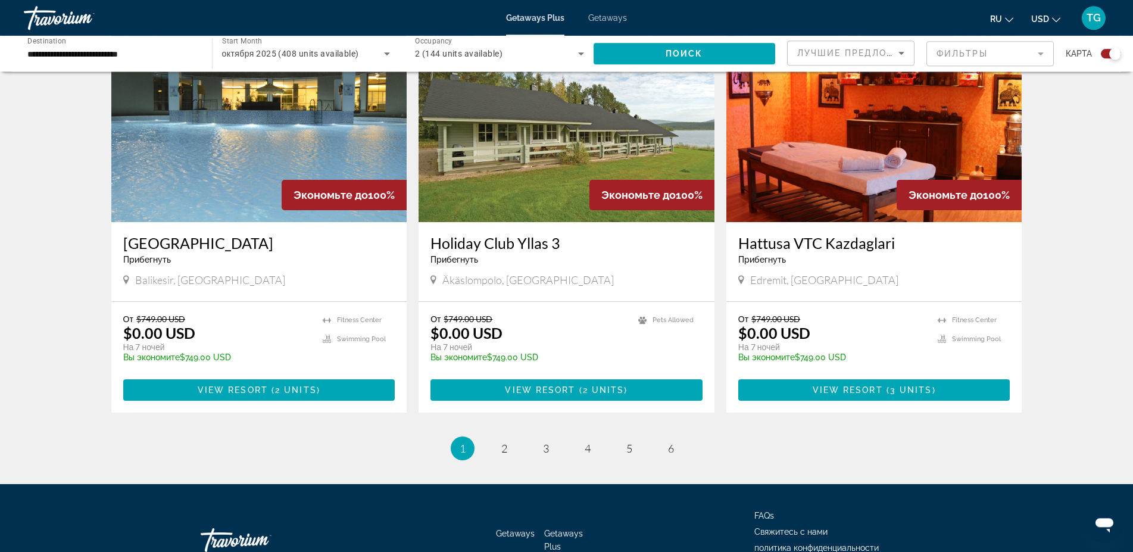
scroll to position [1744, 0]
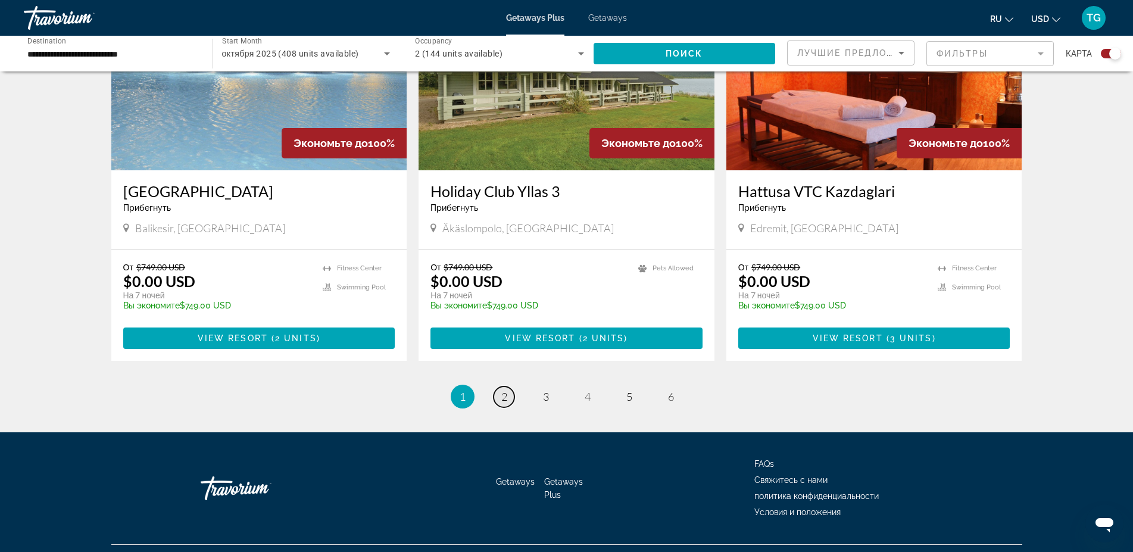
click at [504, 390] on span "2" at bounding box center [505, 396] width 6 height 13
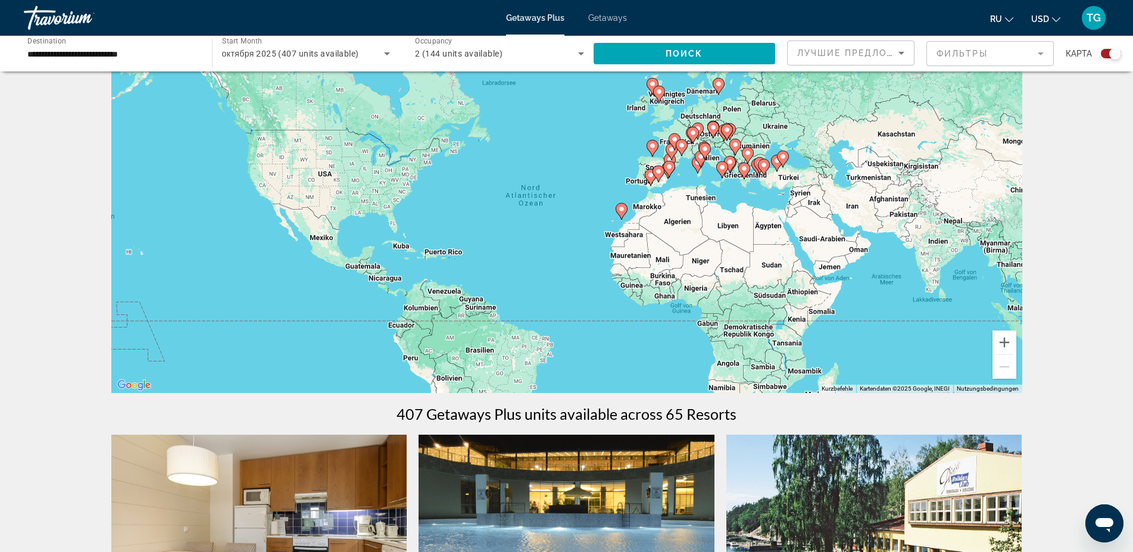
click at [1104, 52] on div "Search widget" at bounding box center [1111, 54] width 20 height 10
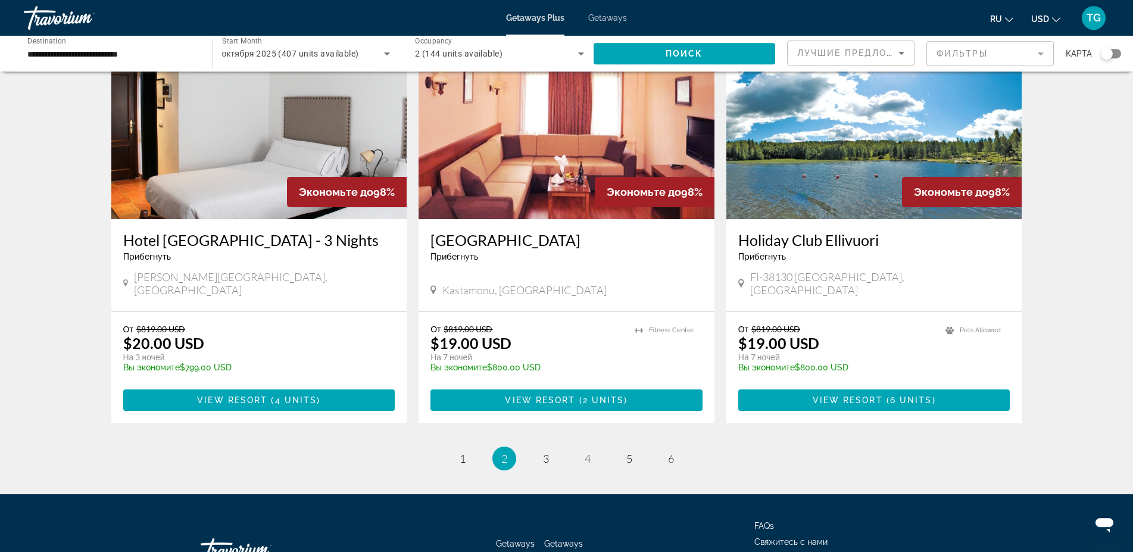
scroll to position [1375, 0]
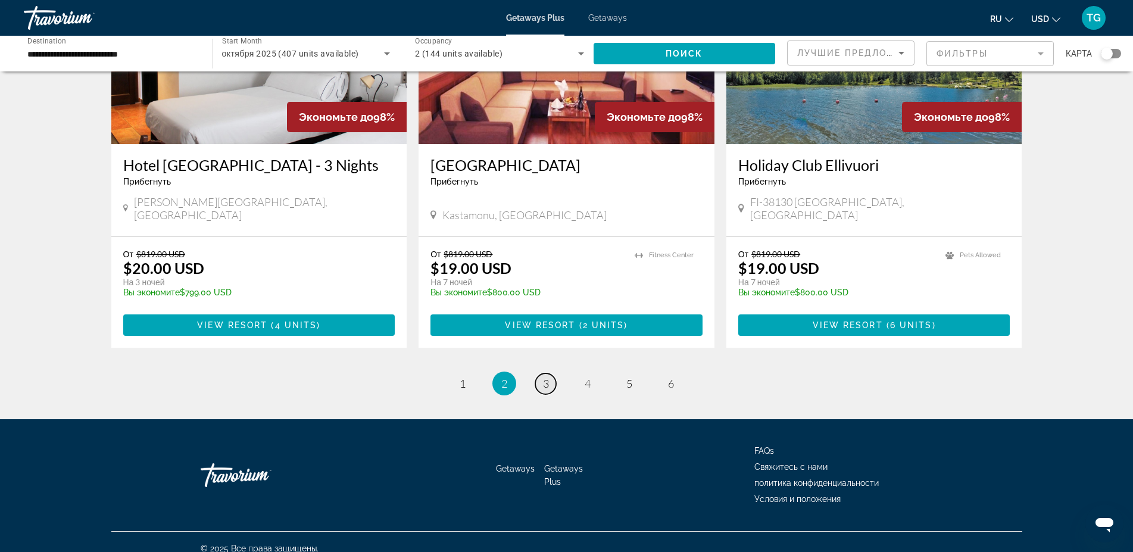
click at [551, 373] on link "page 3" at bounding box center [545, 383] width 21 height 21
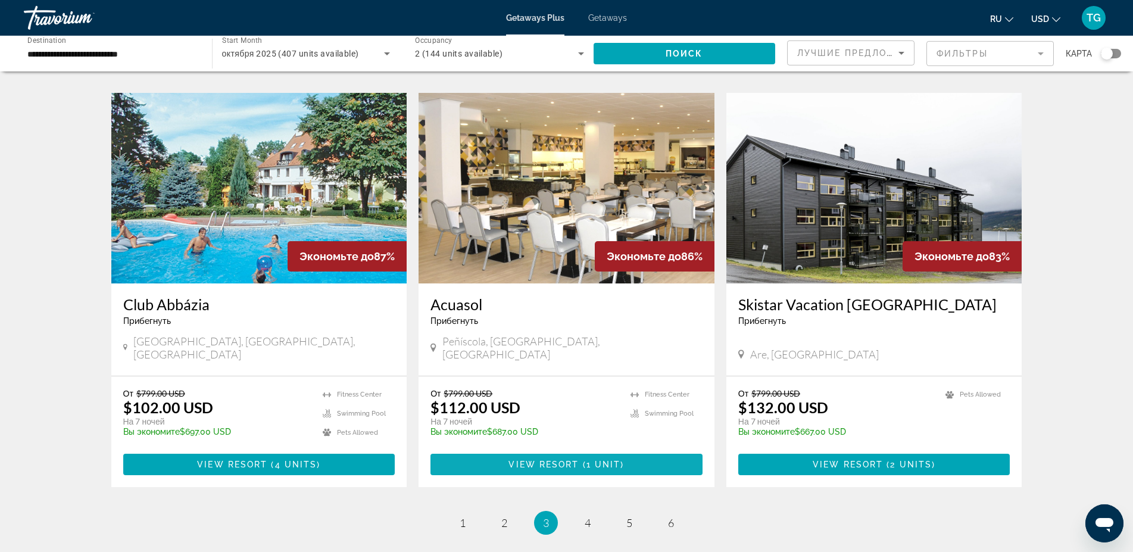
scroll to position [1337, 0]
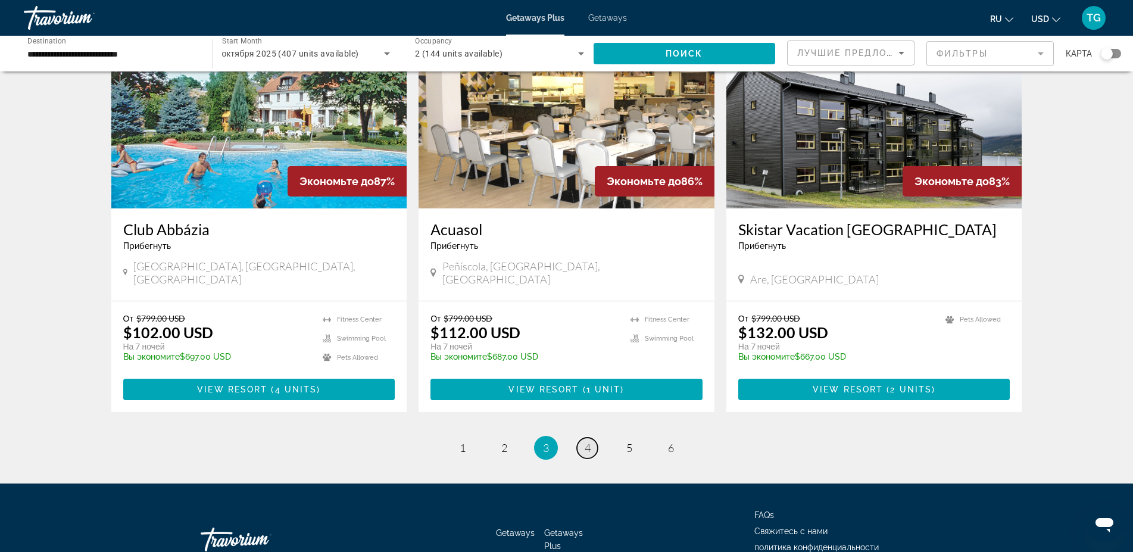
click at [596, 438] on link "page 4" at bounding box center [587, 448] width 21 height 21
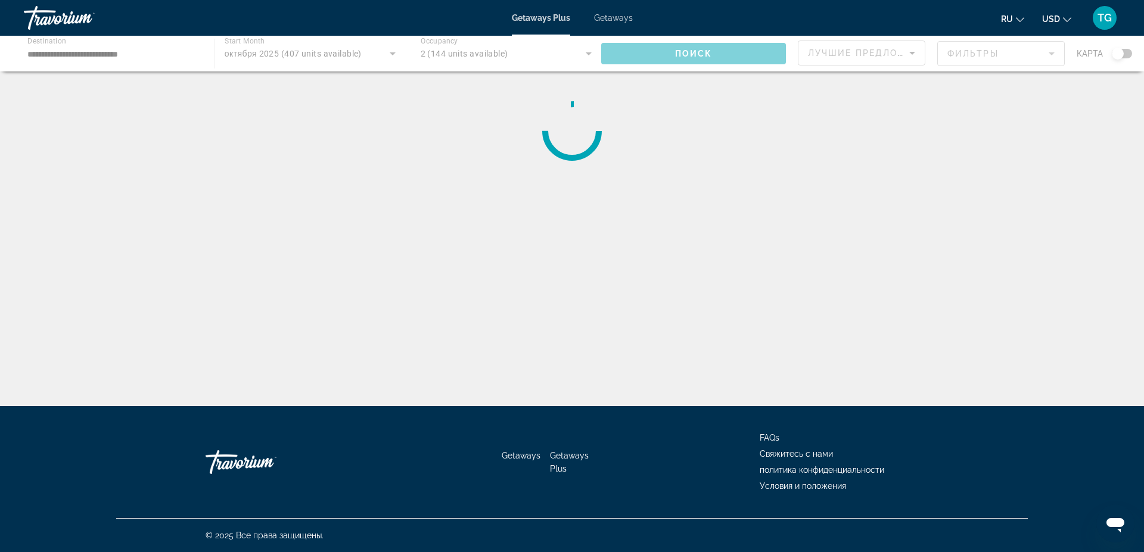
click at [616, 12] on div "Getaways Plus Getaways ru English Español Français Italiano Português русский U…" at bounding box center [572, 17] width 1144 height 31
click at [616, 20] on span "Getaways" at bounding box center [613, 18] width 39 height 10
